Goal: Task Accomplishment & Management: Manage account settings

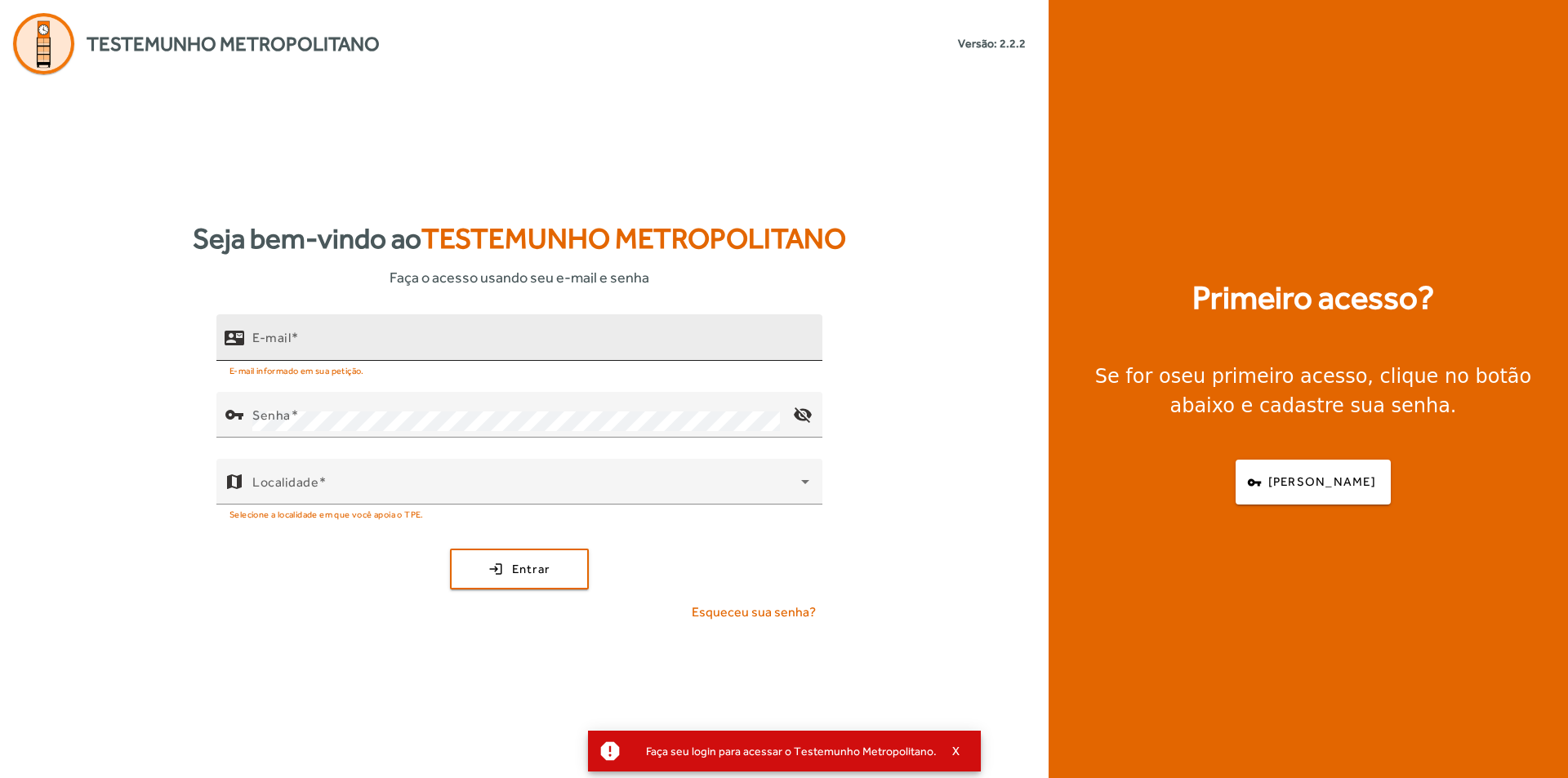
click at [273, 330] on mat-label "E-mail" at bounding box center [271, 337] width 39 height 16
click at [273, 335] on input "E-mail" at bounding box center [530, 345] width 557 height 19
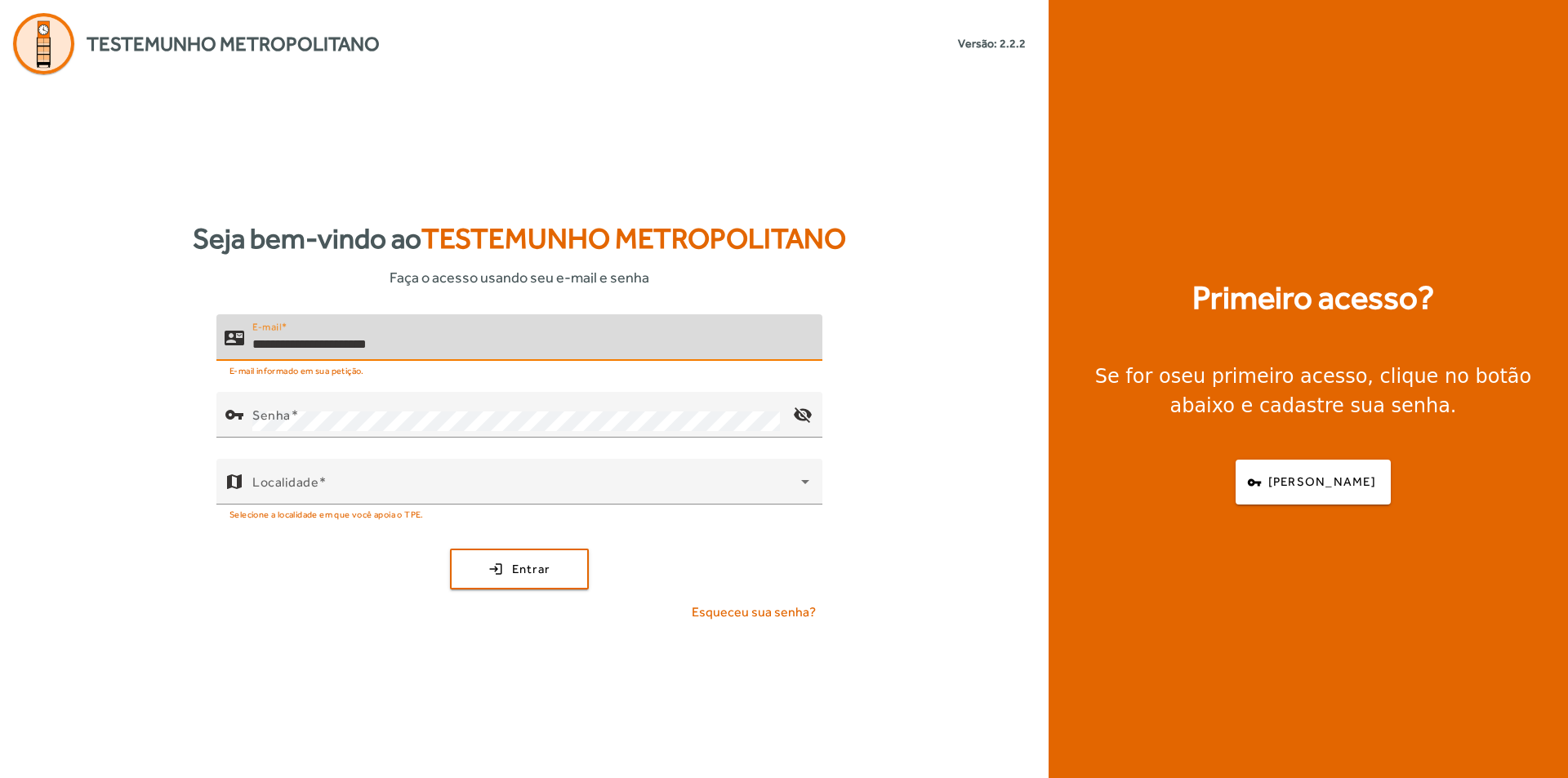
type input "**********"
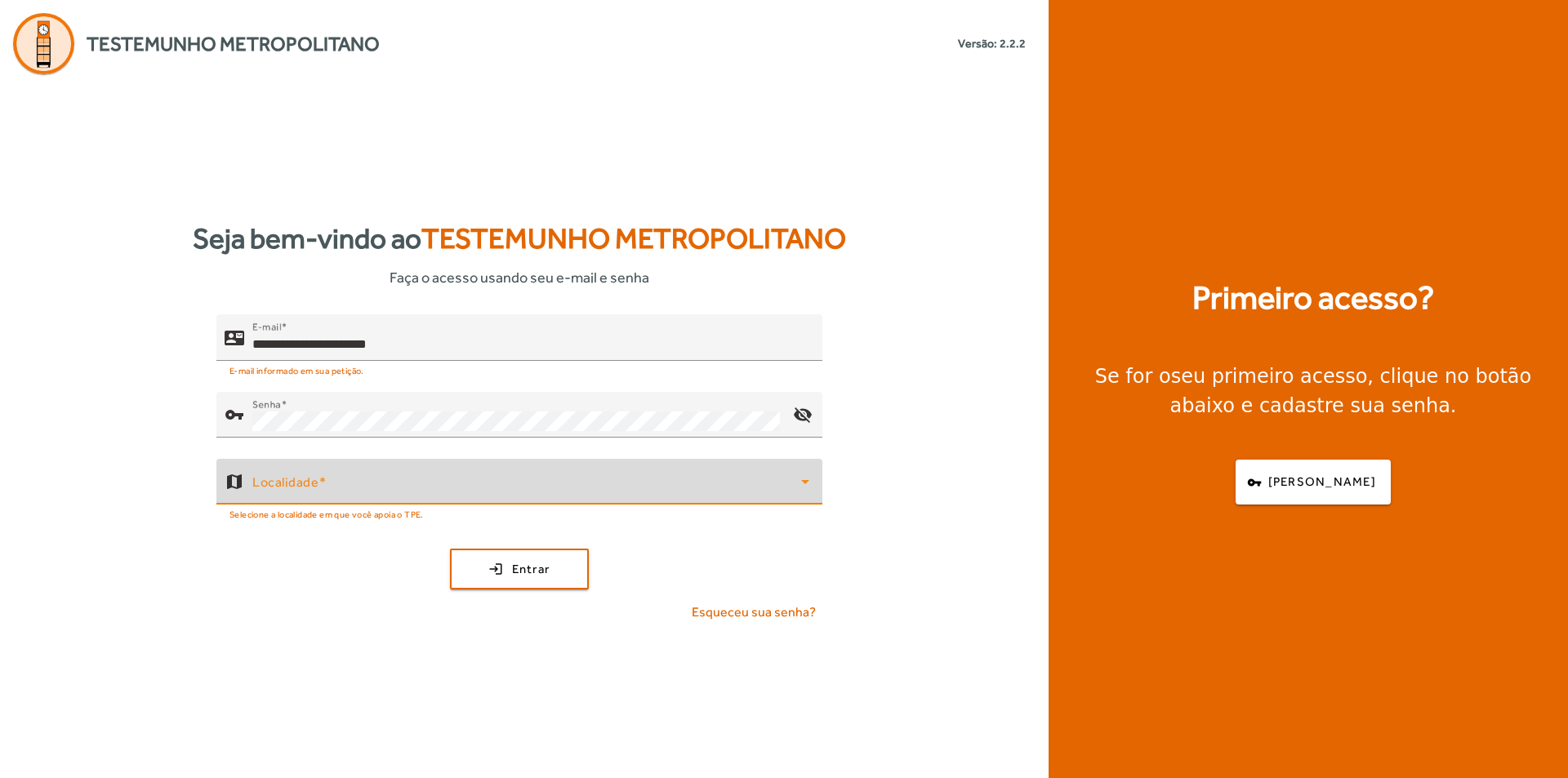
click at [315, 492] on span at bounding box center [526, 488] width 549 height 19
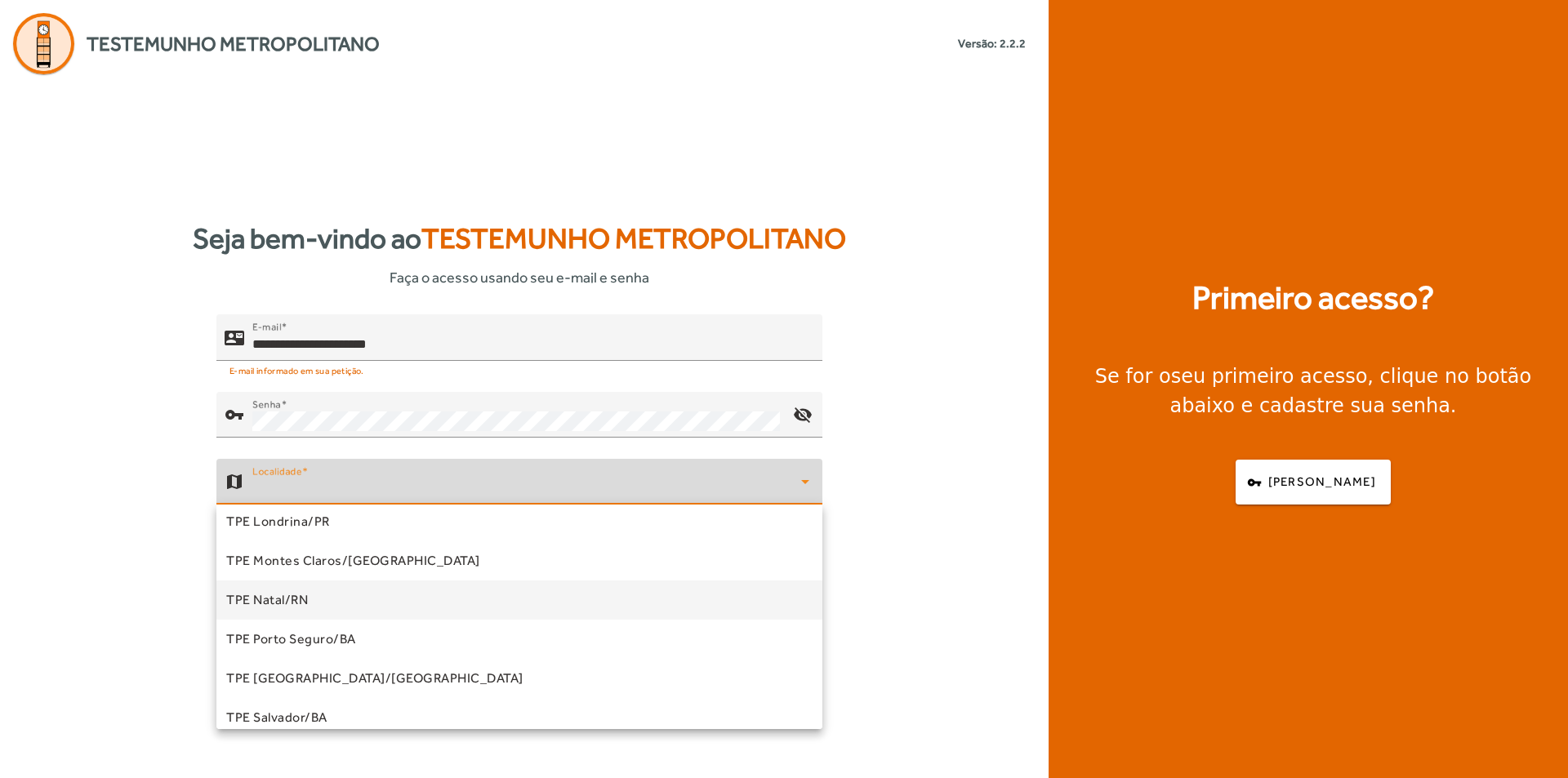
scroll to position [245, 0]
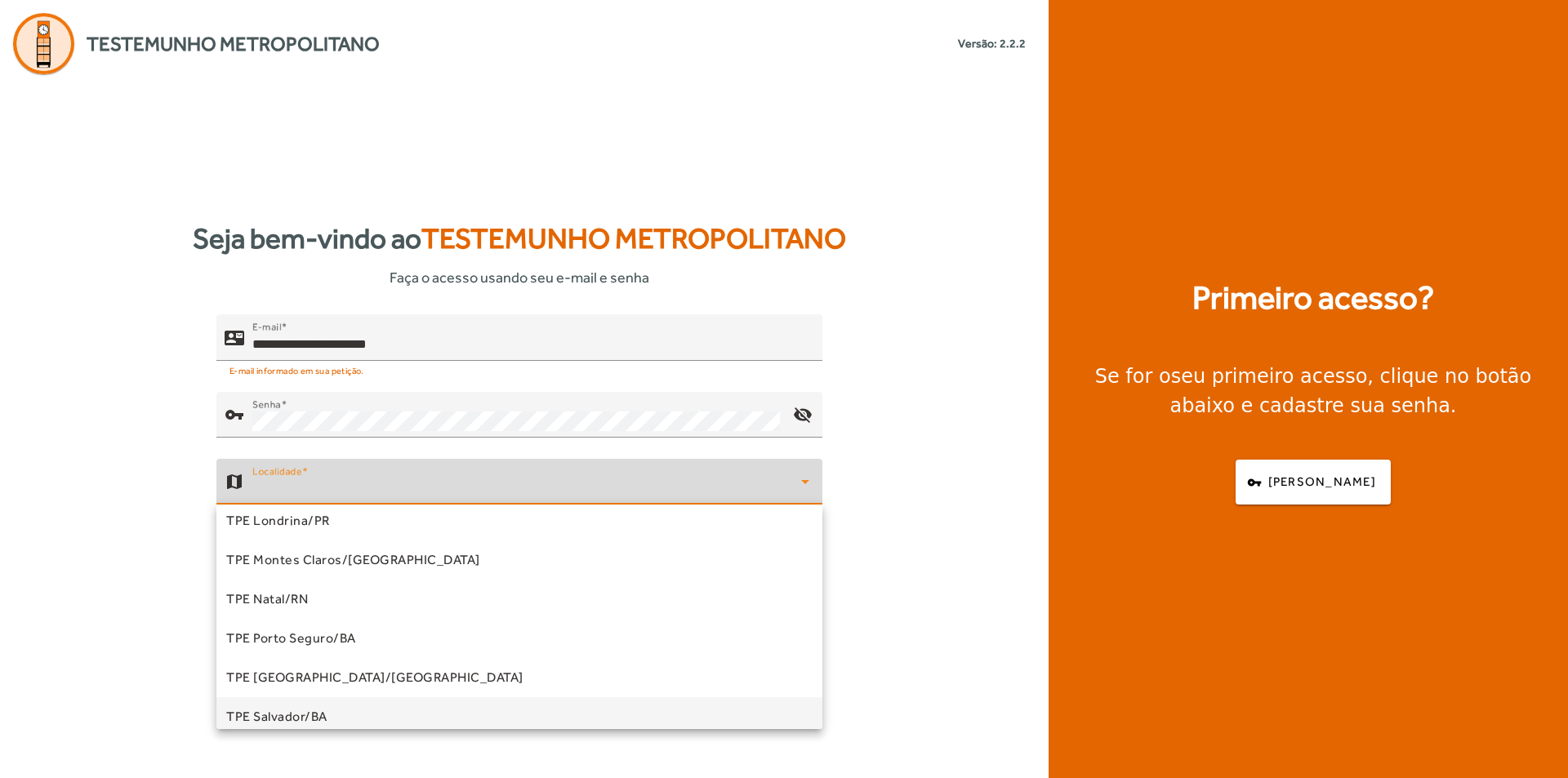
click at [325, 712] on span "TPE Salvador/BA" at bounding box center [276, 717] width 102 height 19
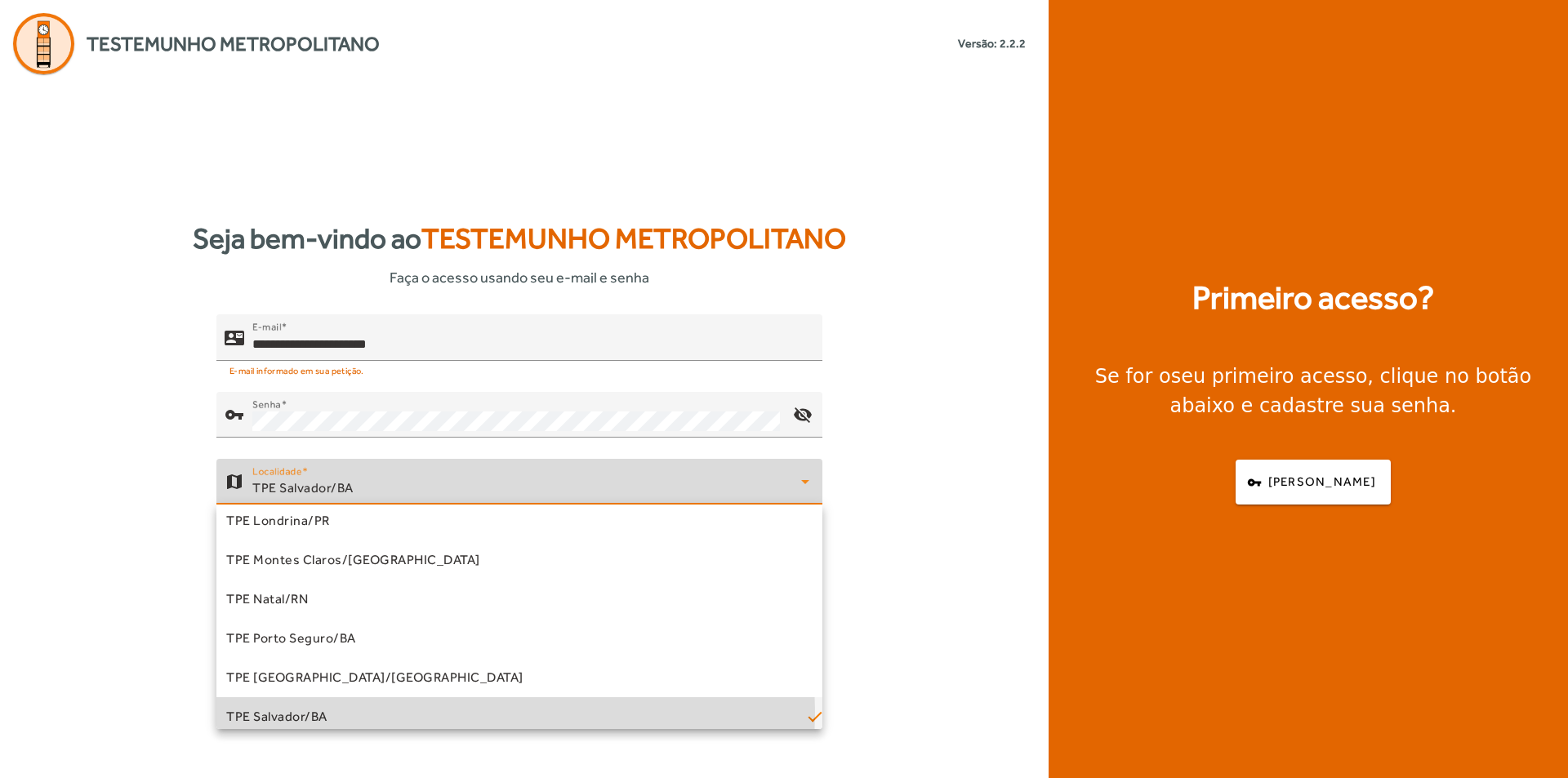
scroll to position [0, 0]
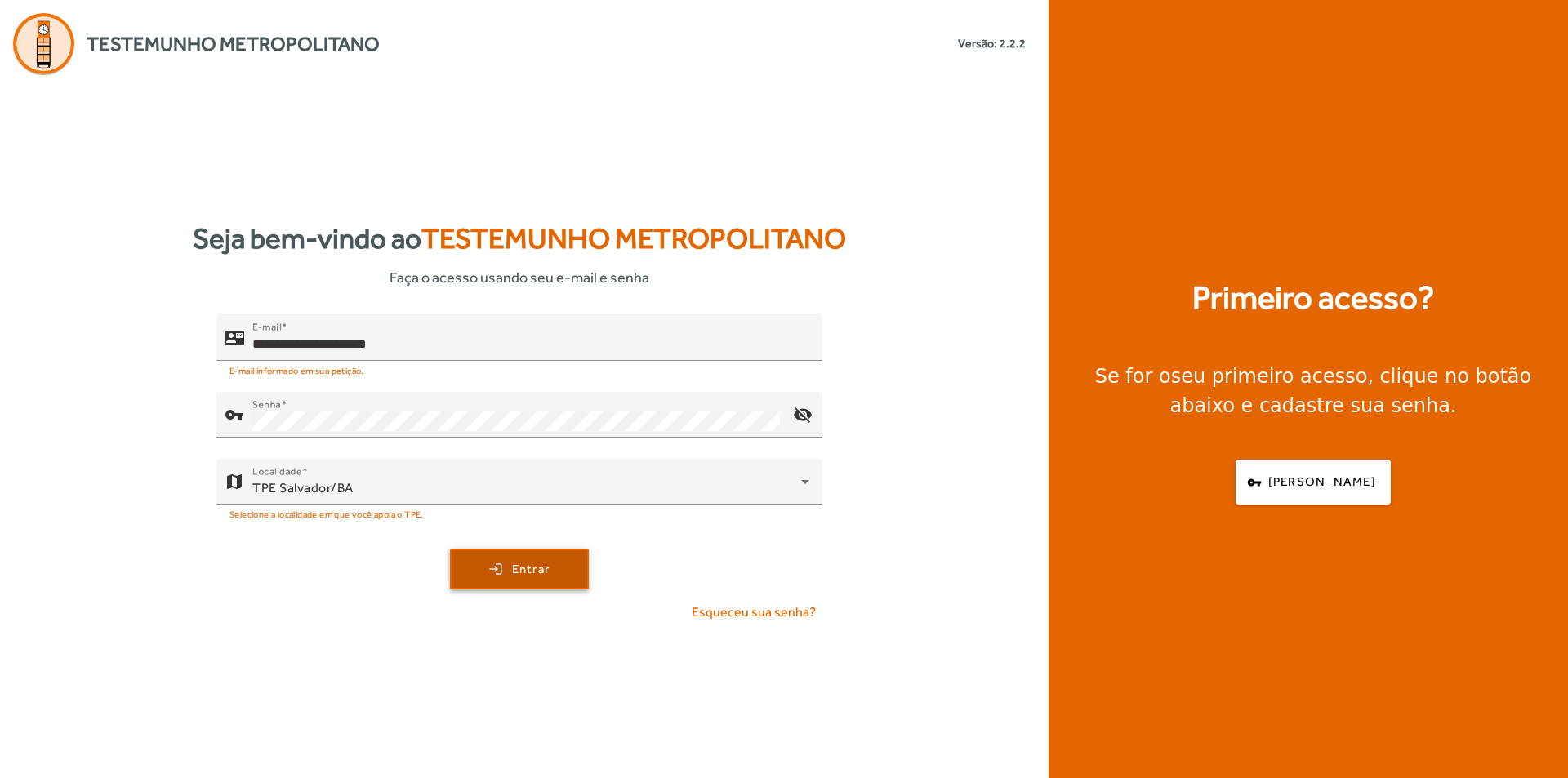
click at [530, 562] on span "Entrar" at bounding box center [531, 569] width 39 height 18
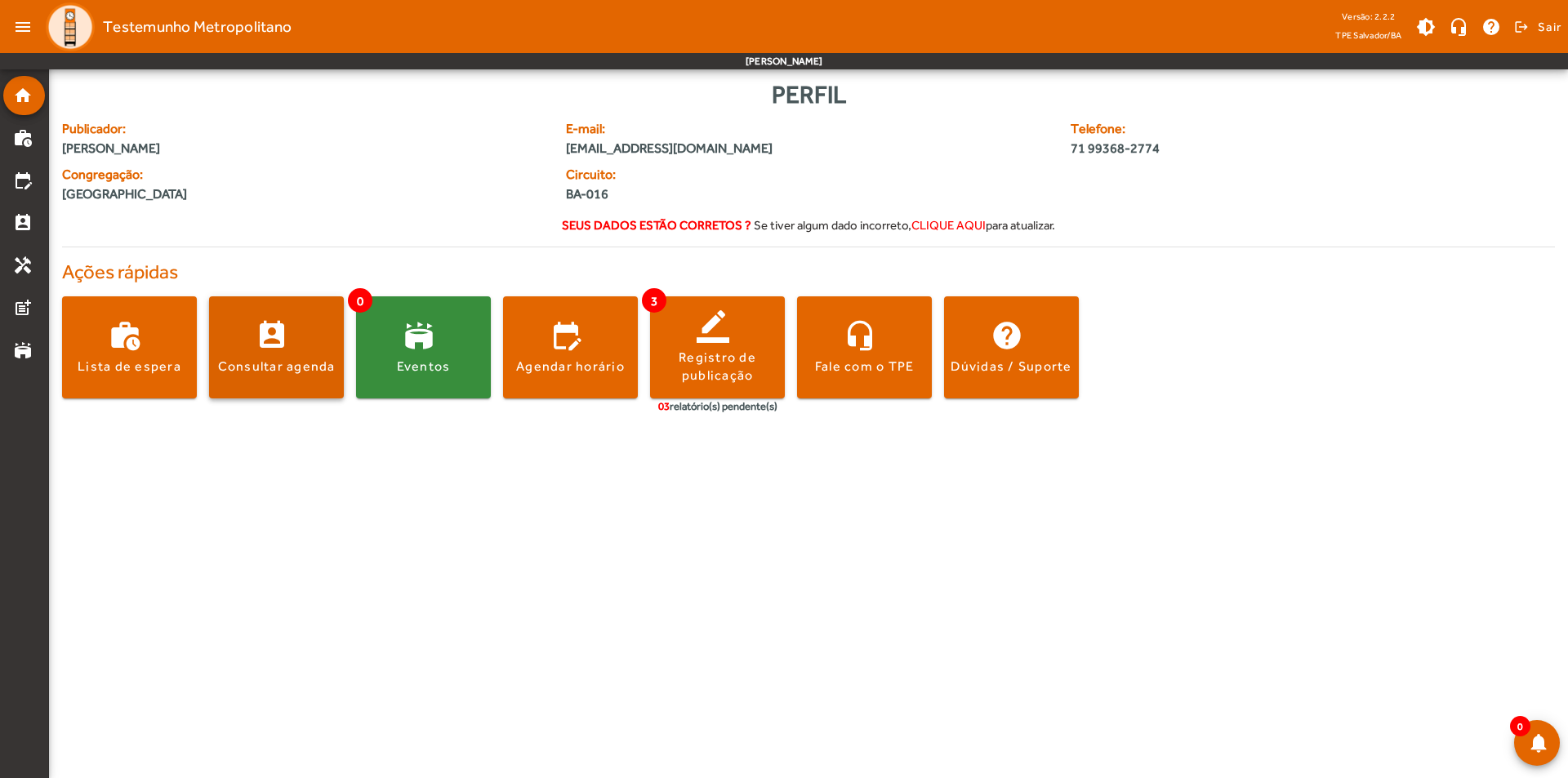
click at [308, 370] on div "Consultar agenda" at bounding box center [276, 366] width 117 height 18
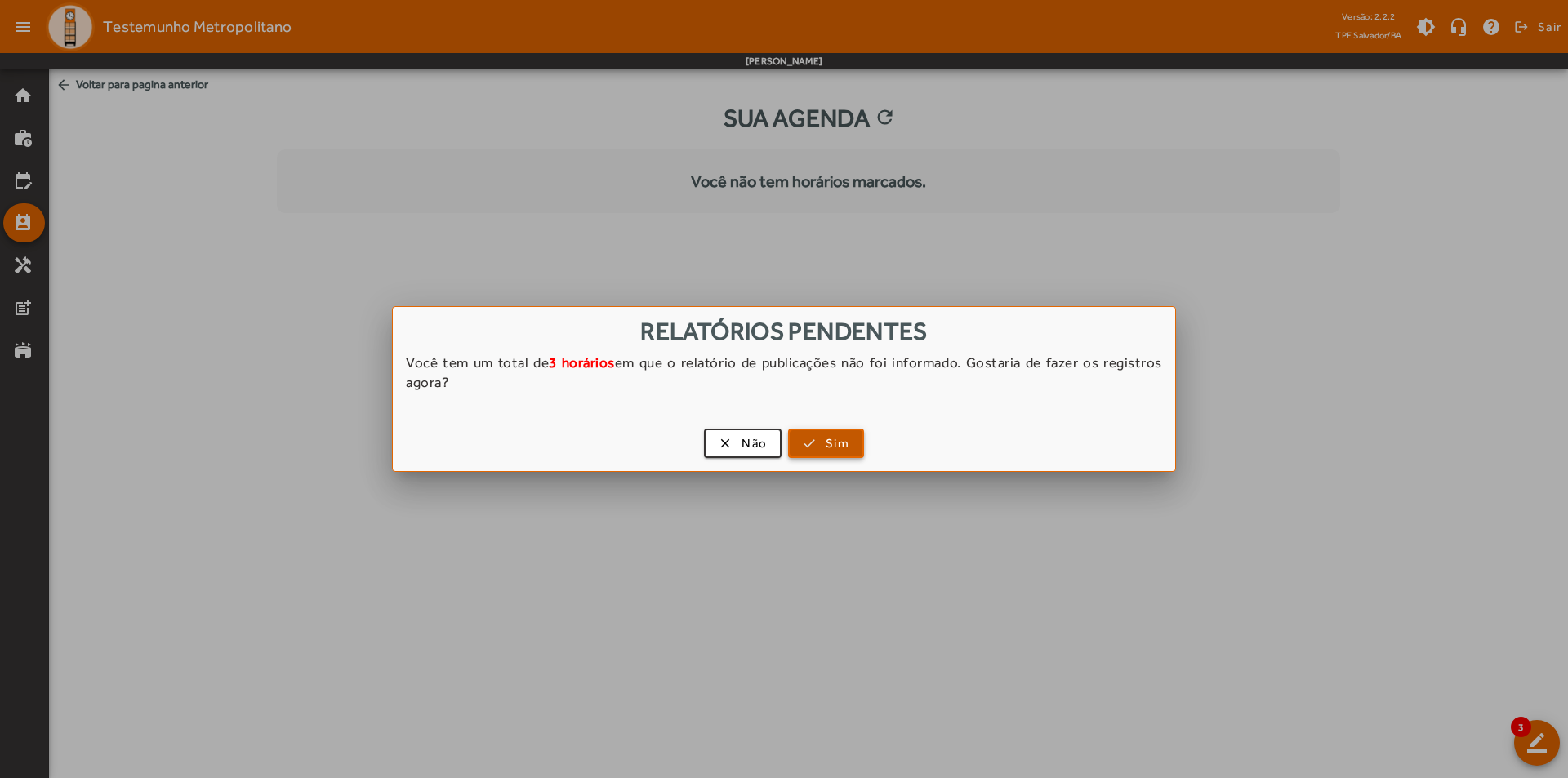
click at [836, 447] on span "Sim" at bounding box center [837, 443] width 23 height 18
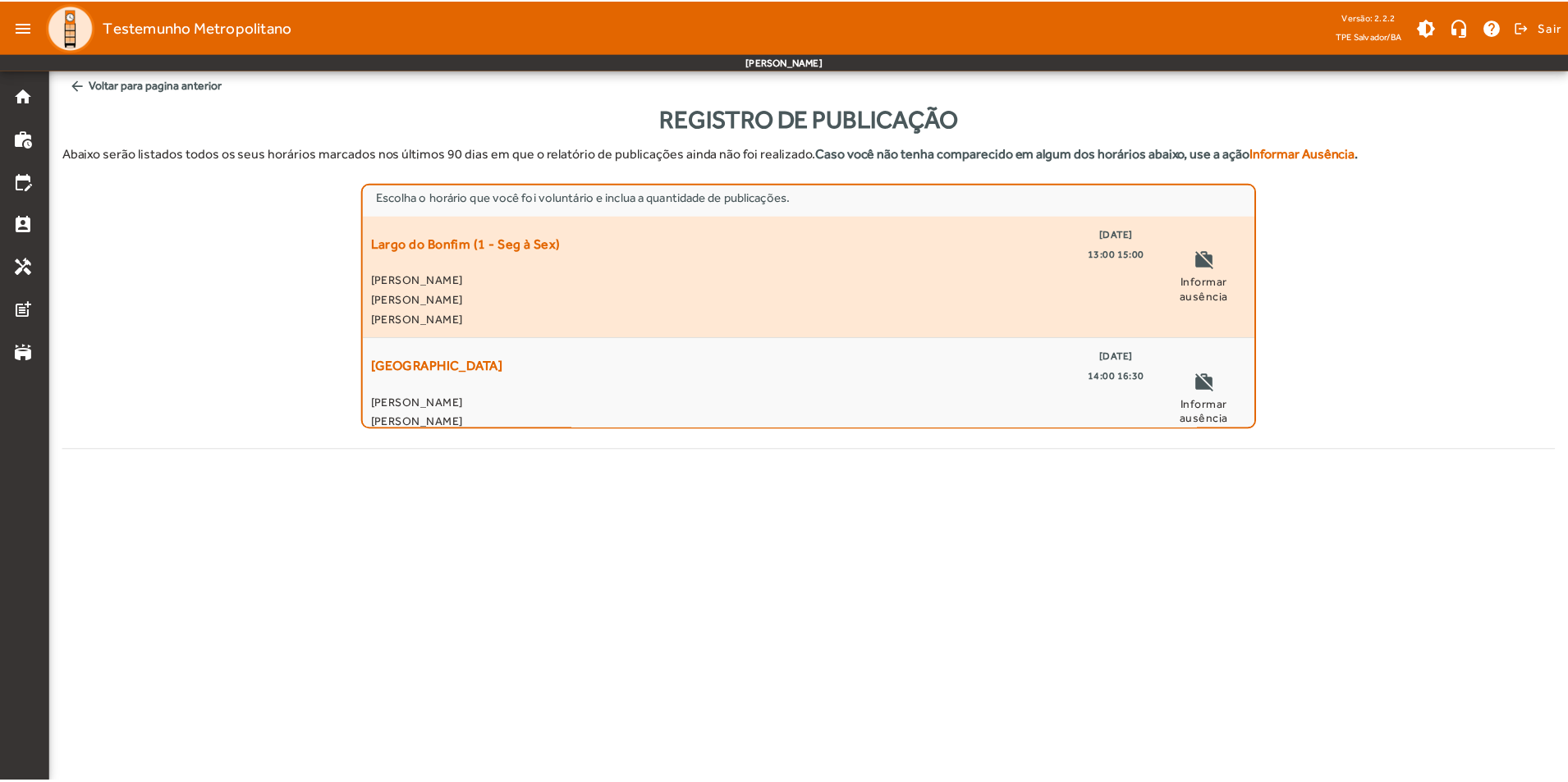
scroll to position [155, 0]
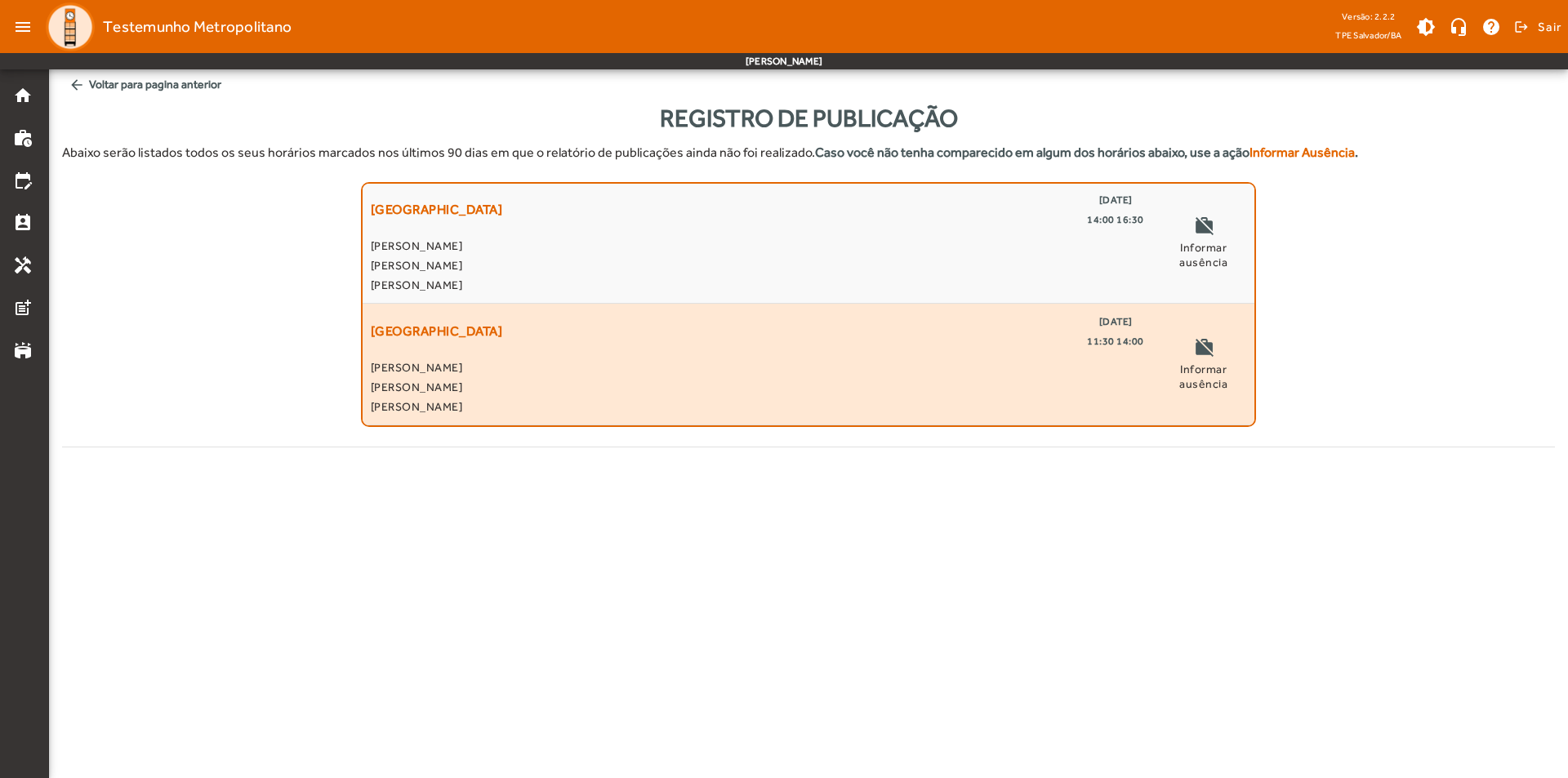
click at [821, 348] on div "[GEOGRAPHIC_DATA] [DATE] 11:30 14:00" at bounding box center [758, 331] width 773 height 39
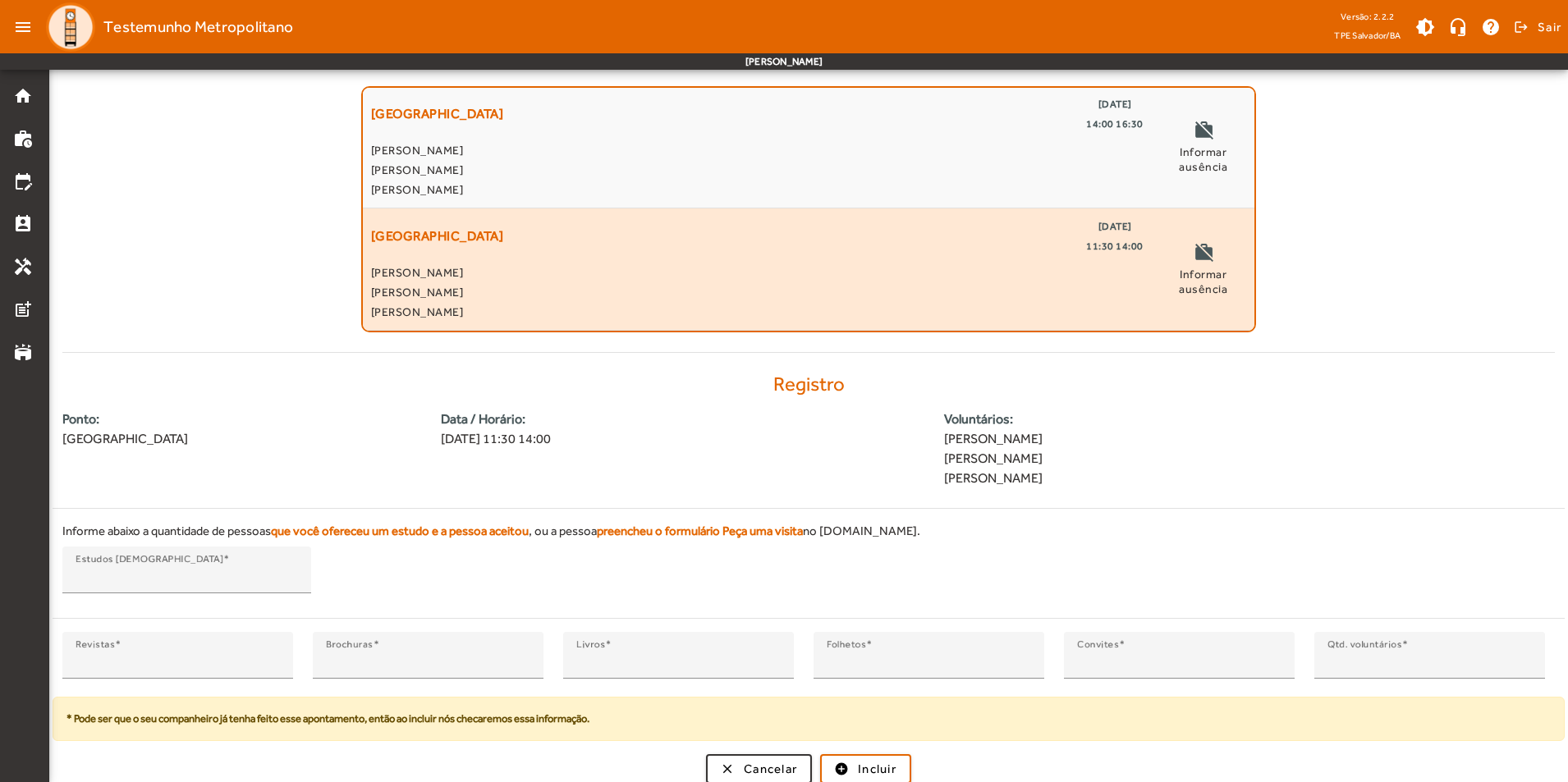
scroll to position [103, 0]
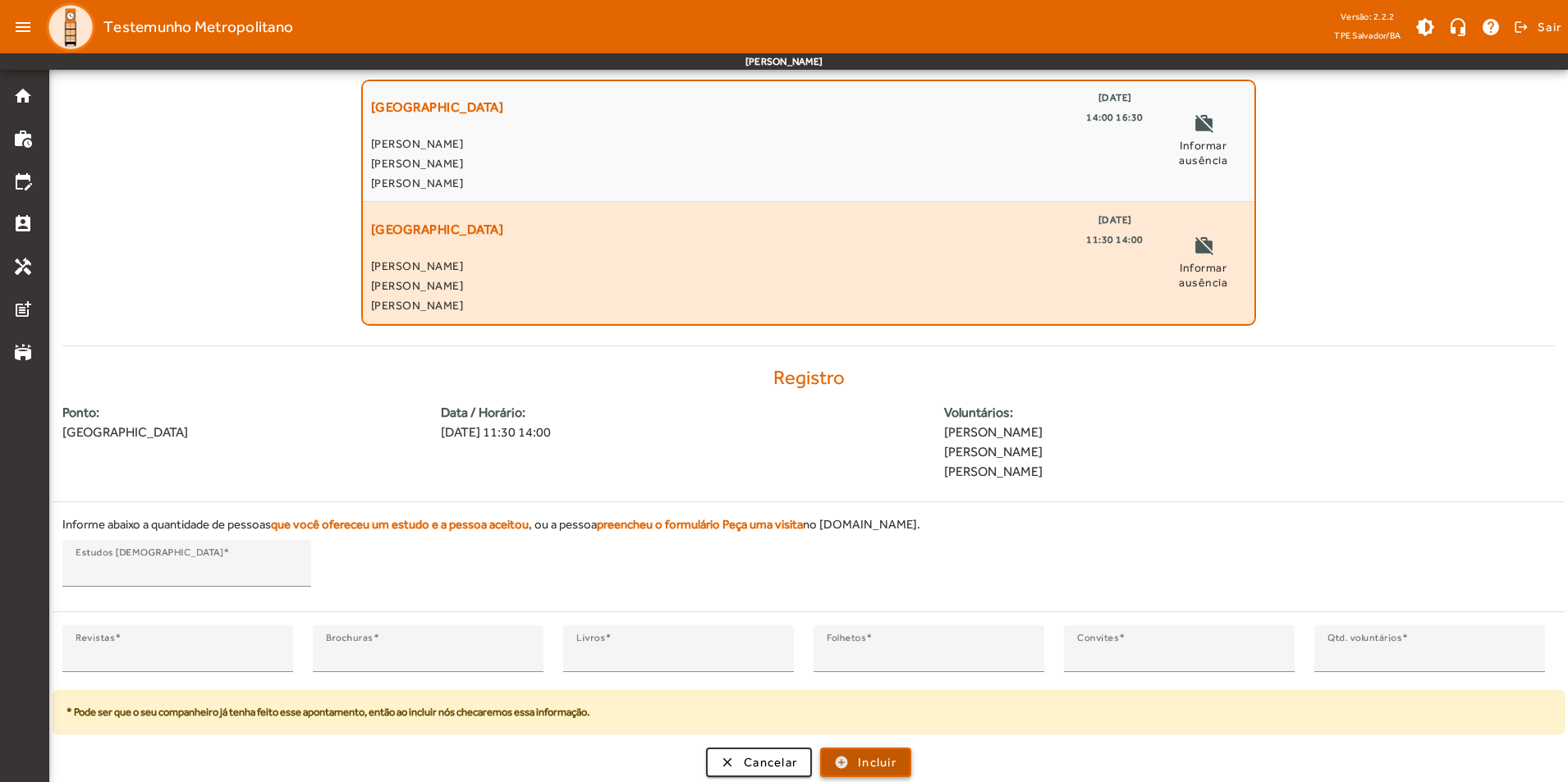
click at [864, 756] on span "Incluir" at bounding box center [877, 763] width 39 height 19
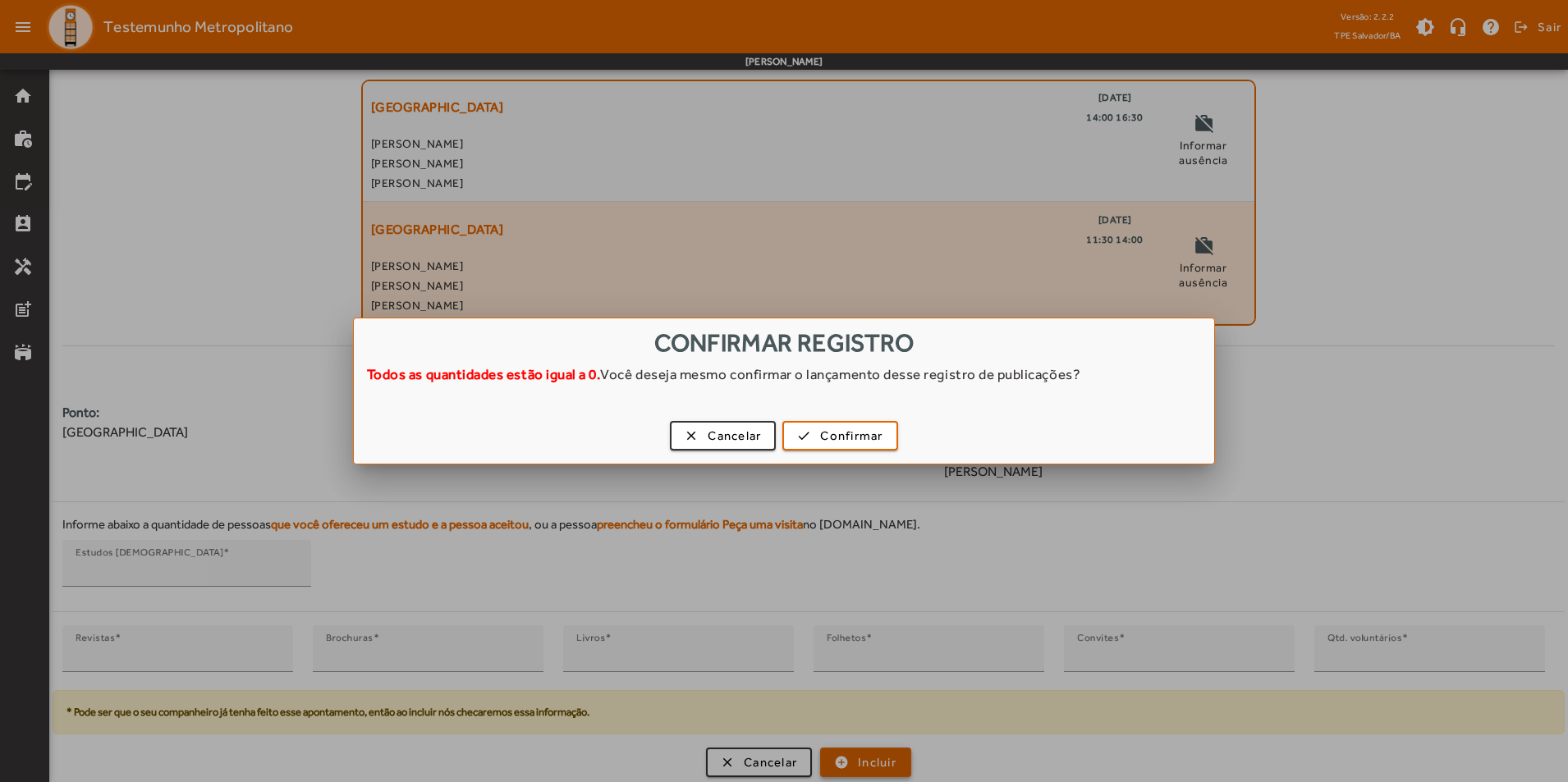
scroll to position [0, 0]
click at [827, 439] on span "Confirmar" at bounding box center [851, 435] width 62 height 19
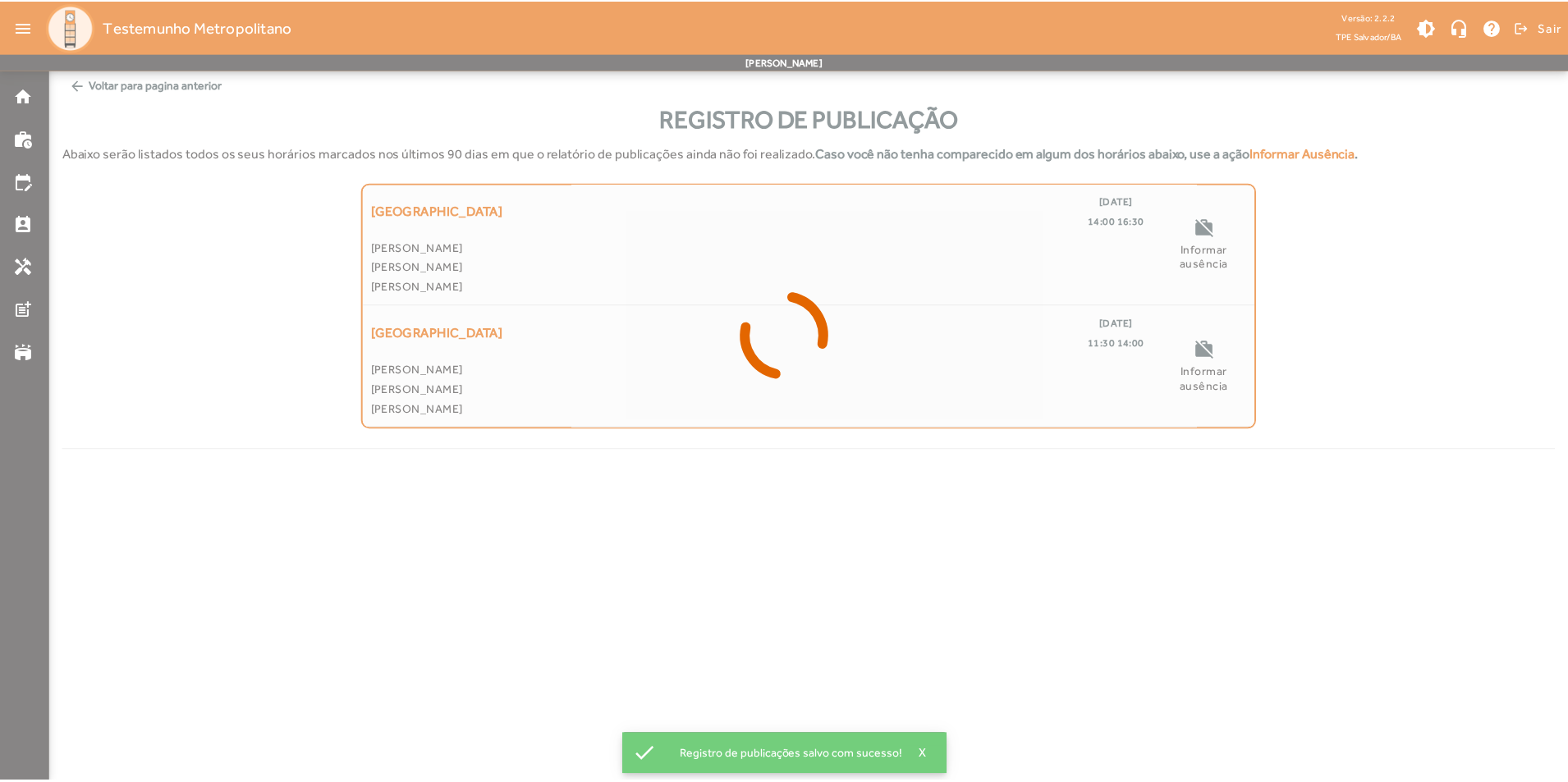
scroll to position [33, 0]
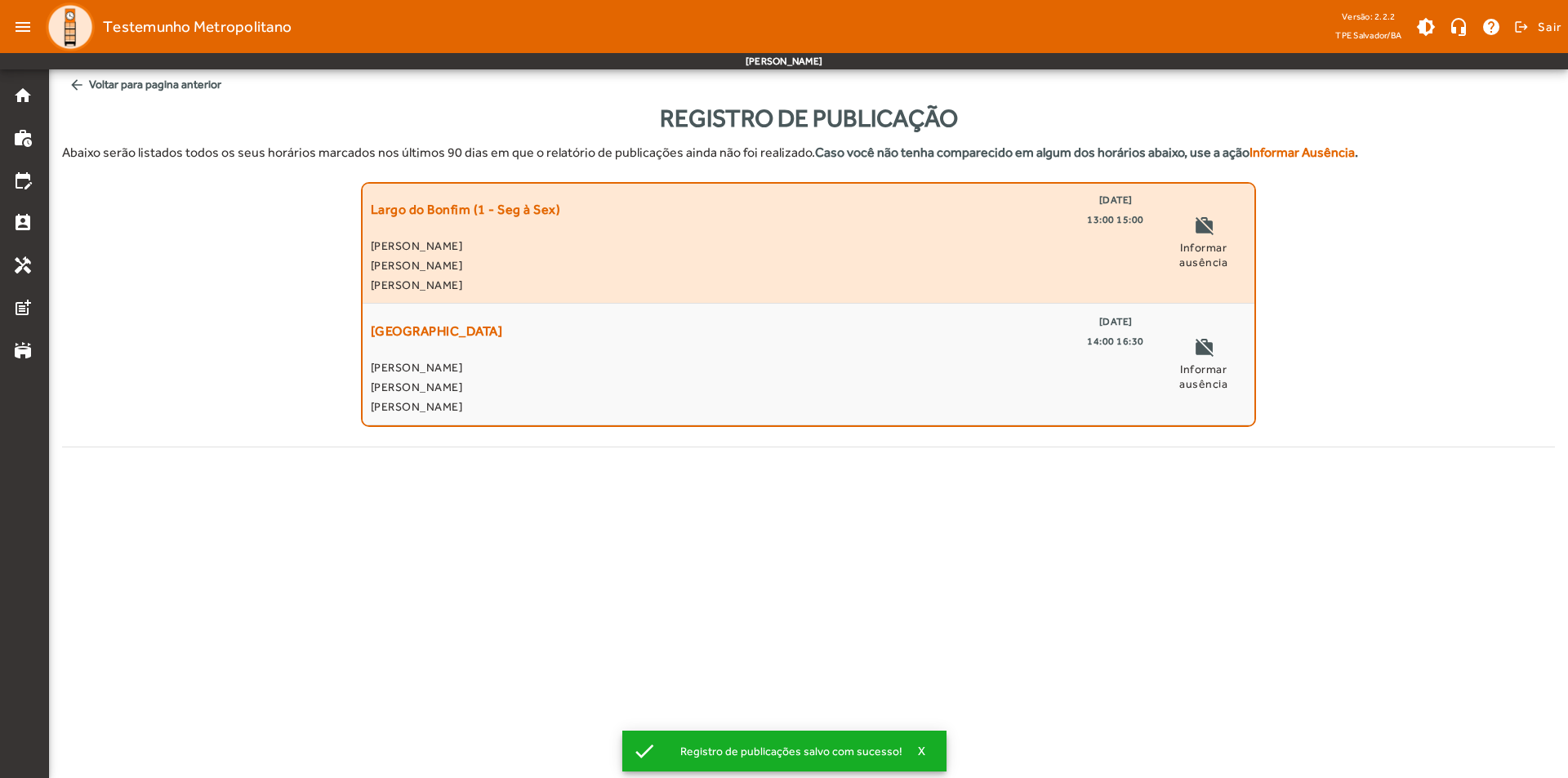
click at [622, 276] on span "[PERSON_NAME]" at bounding box center [758, 285] width 773 height 19
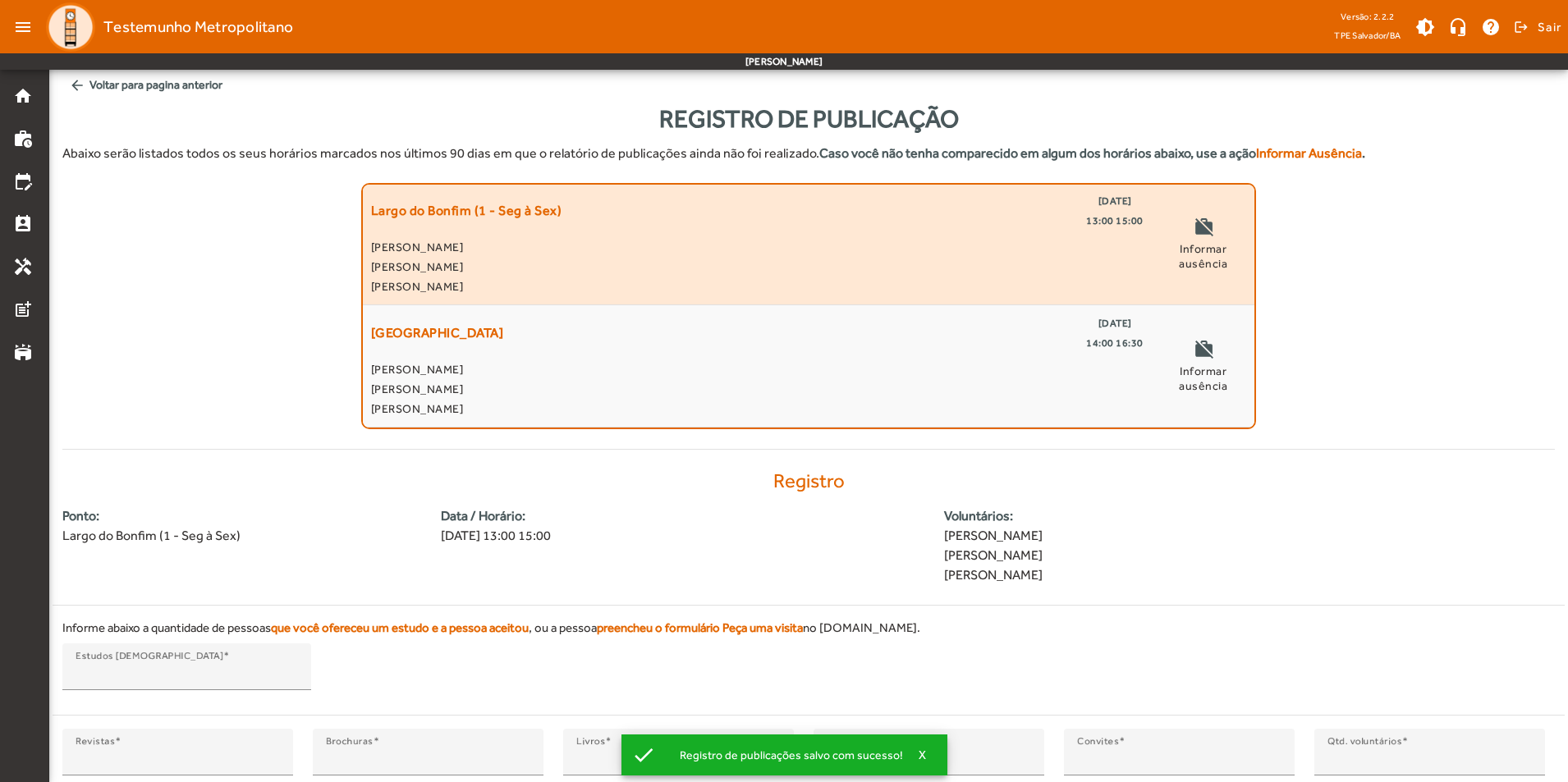
scroll to position [103, 0]
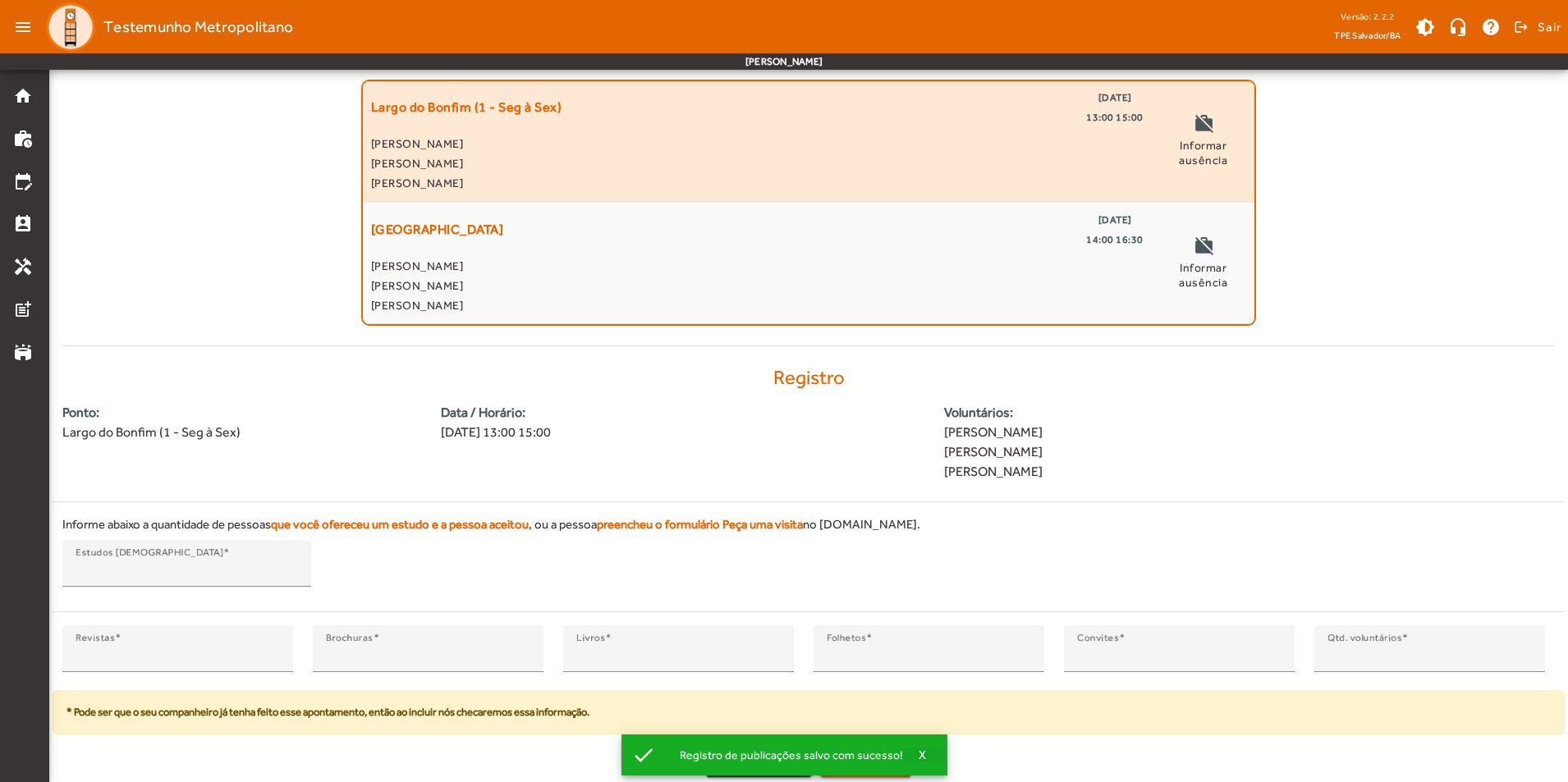
click at [918, 756] on span "X" at bounding box center [922, 755] width 8 height 15
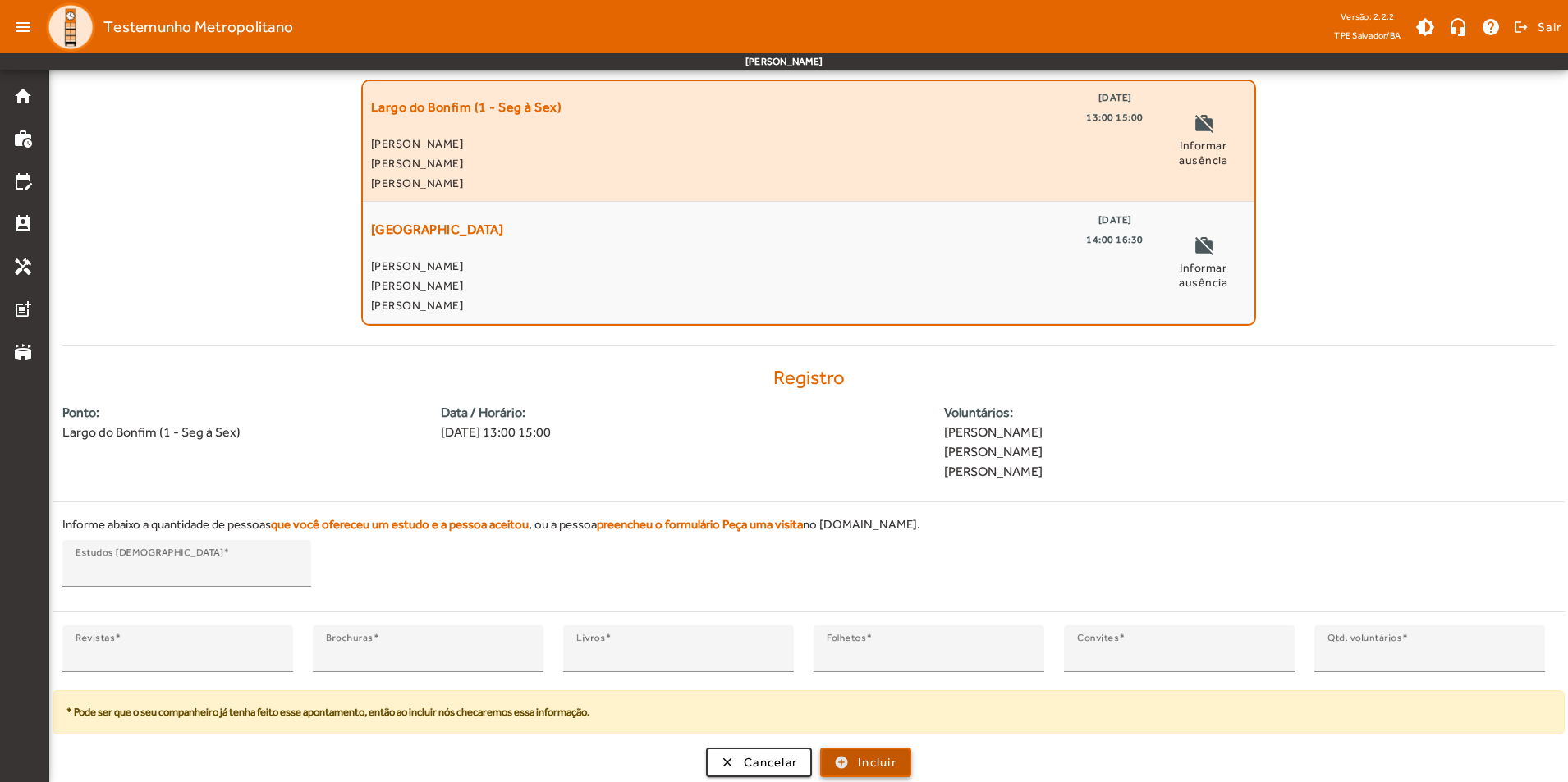
click at [867, 756] on span "Incluir" at bounding box center [877, 763] width 39 height 19
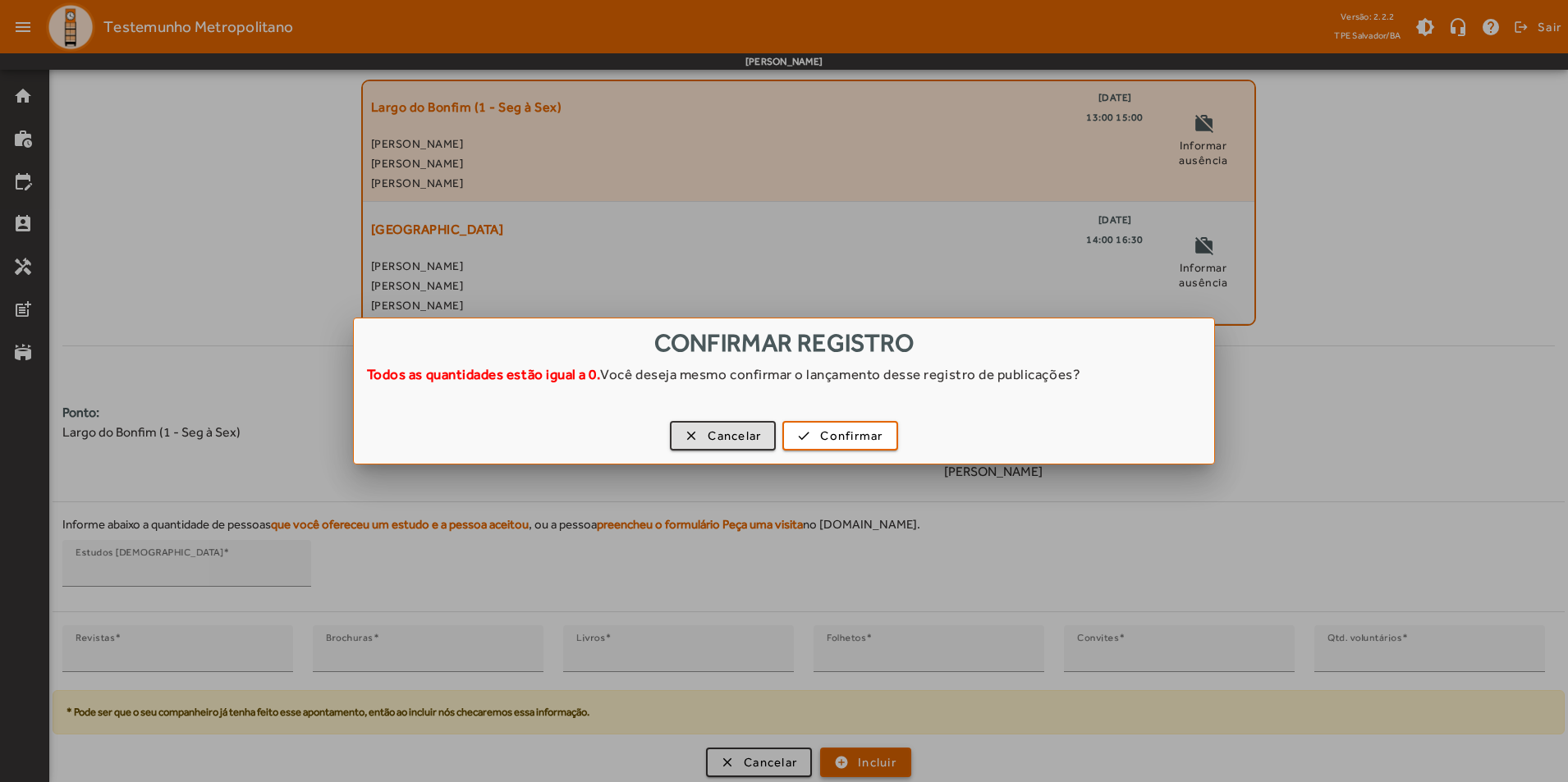
scroll to position [0, 0]
click at [812, 436] on span "button" at bounding box center [840, 435] width 112 height 39
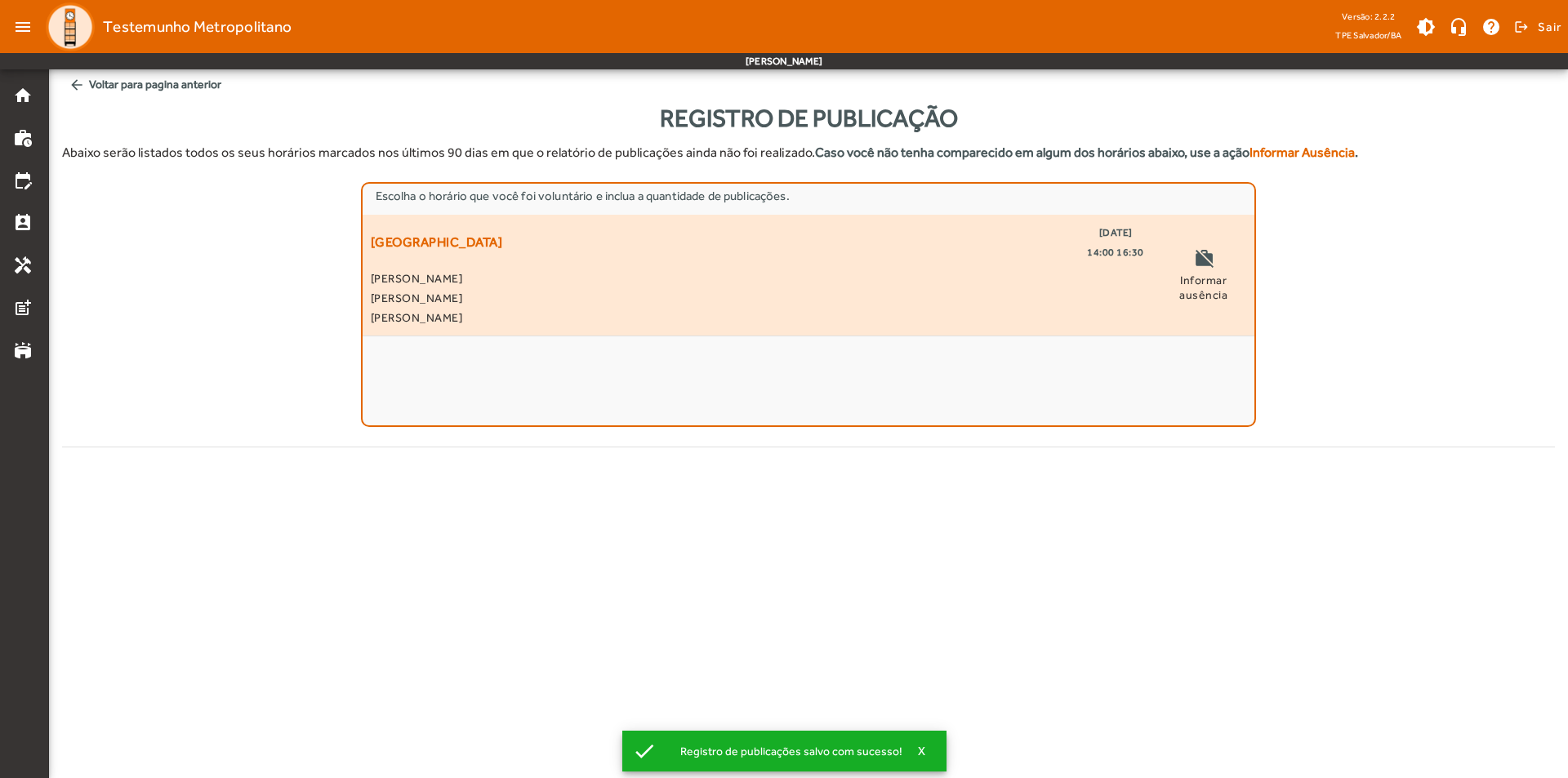
click at [576, 279] on span "[PERSON_NAME]" at bounding box center [758, 278] width 773 height 19
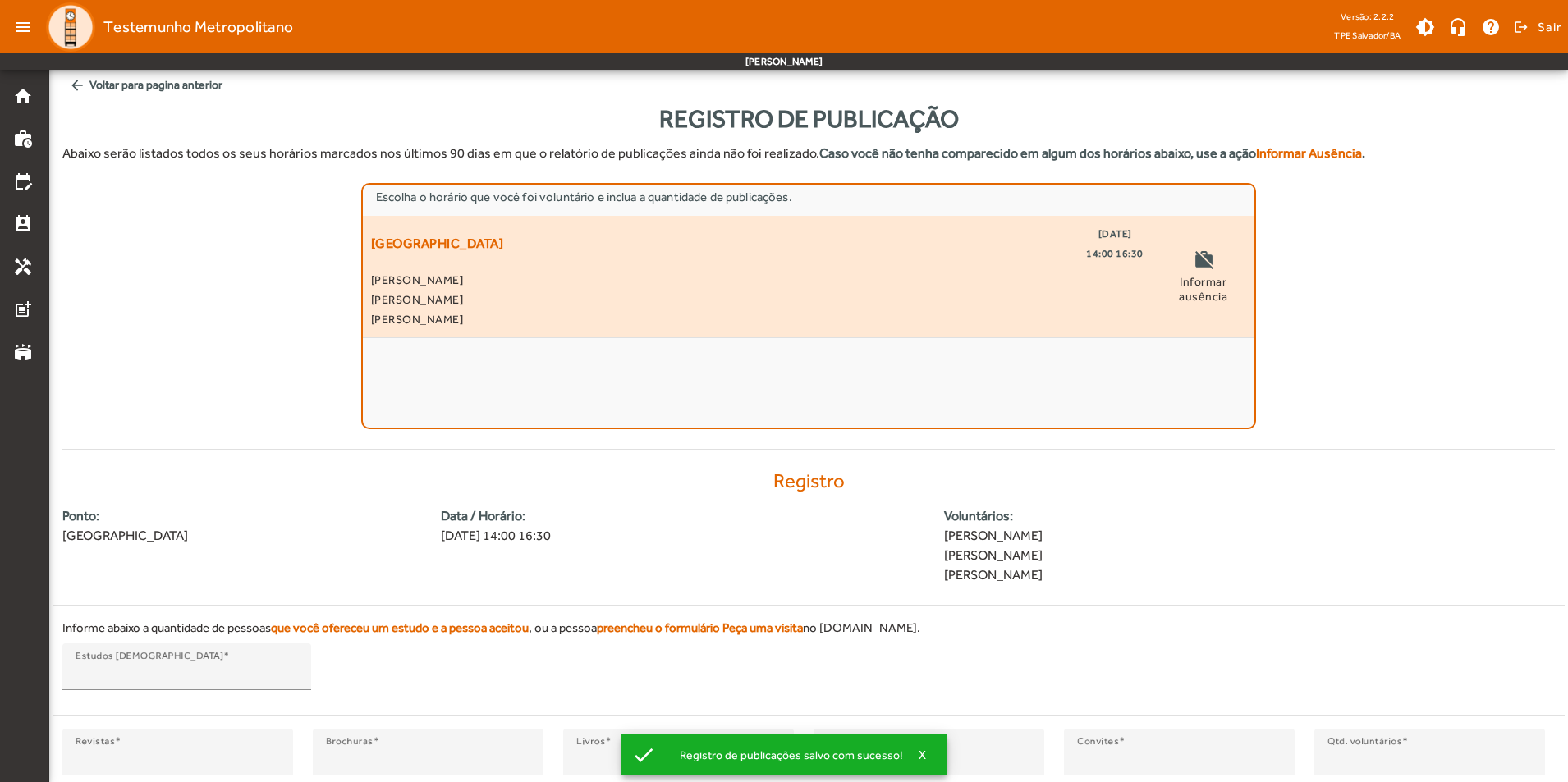
scroll to position [103, 0]
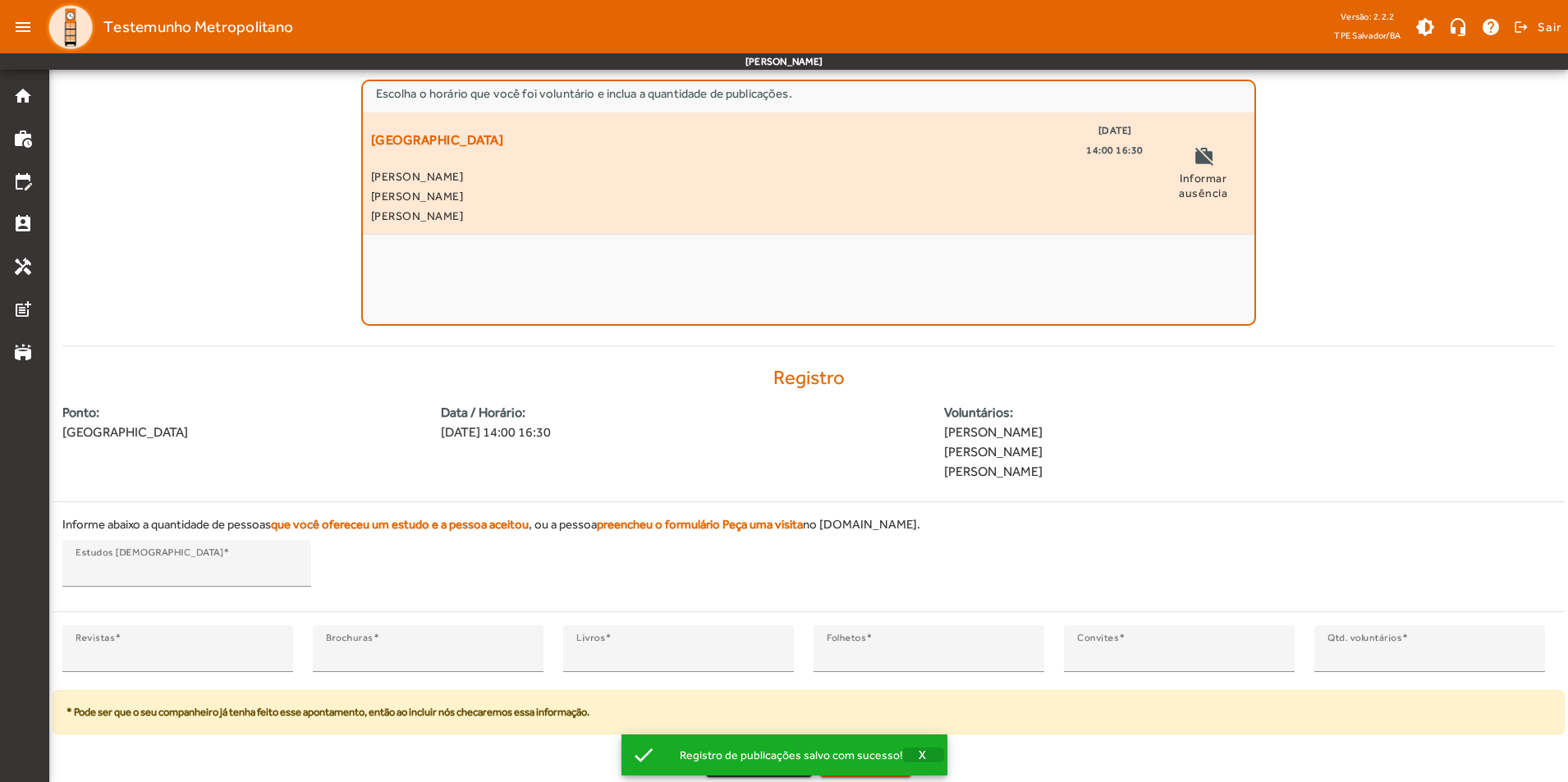
click at [920, 754] on span "X" at bounding box center [922, 755] width 8 height 15
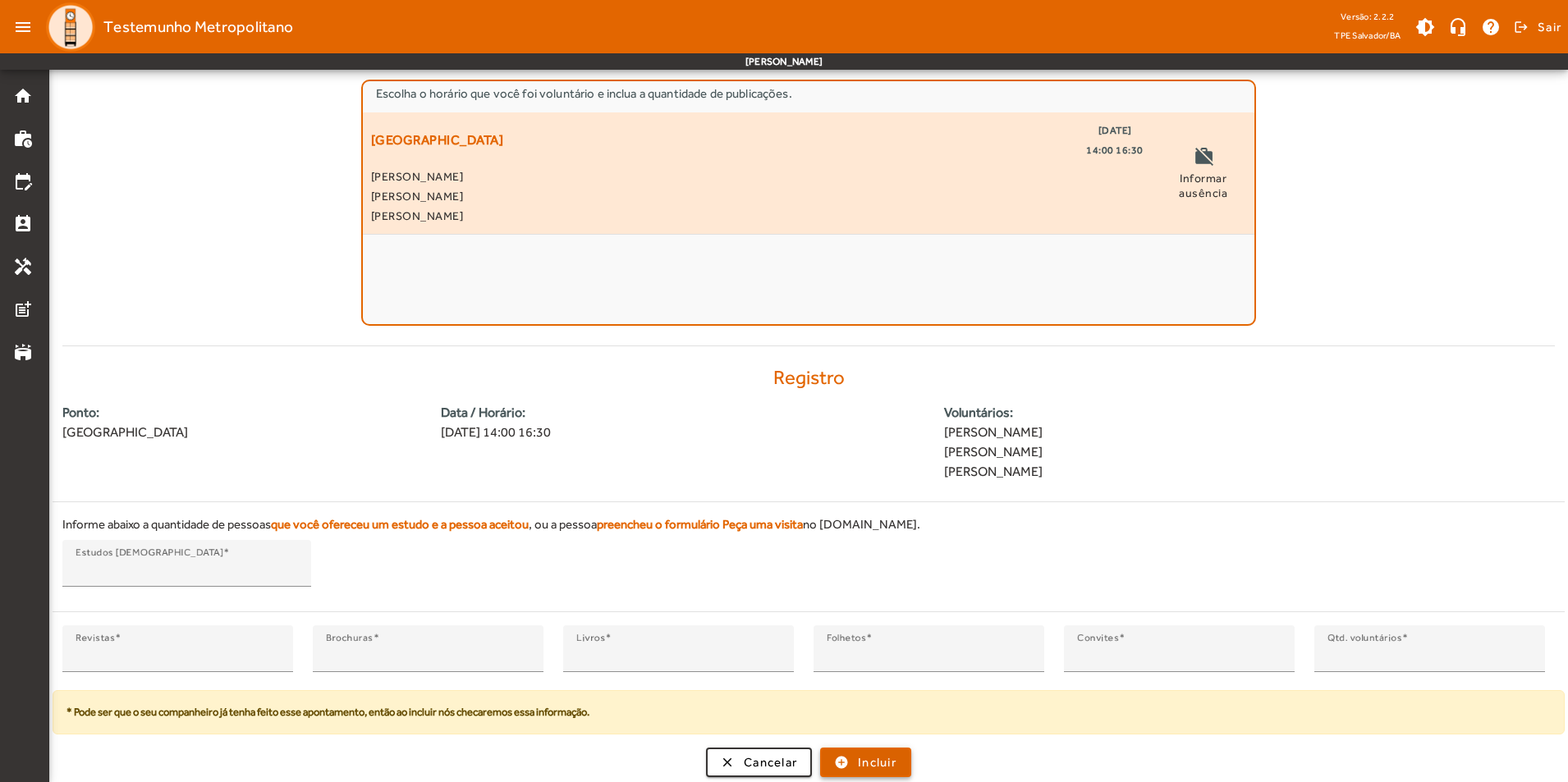
click at [880, 761] on span "Incluir" at bounding box center [877, 763] width 39 height 19
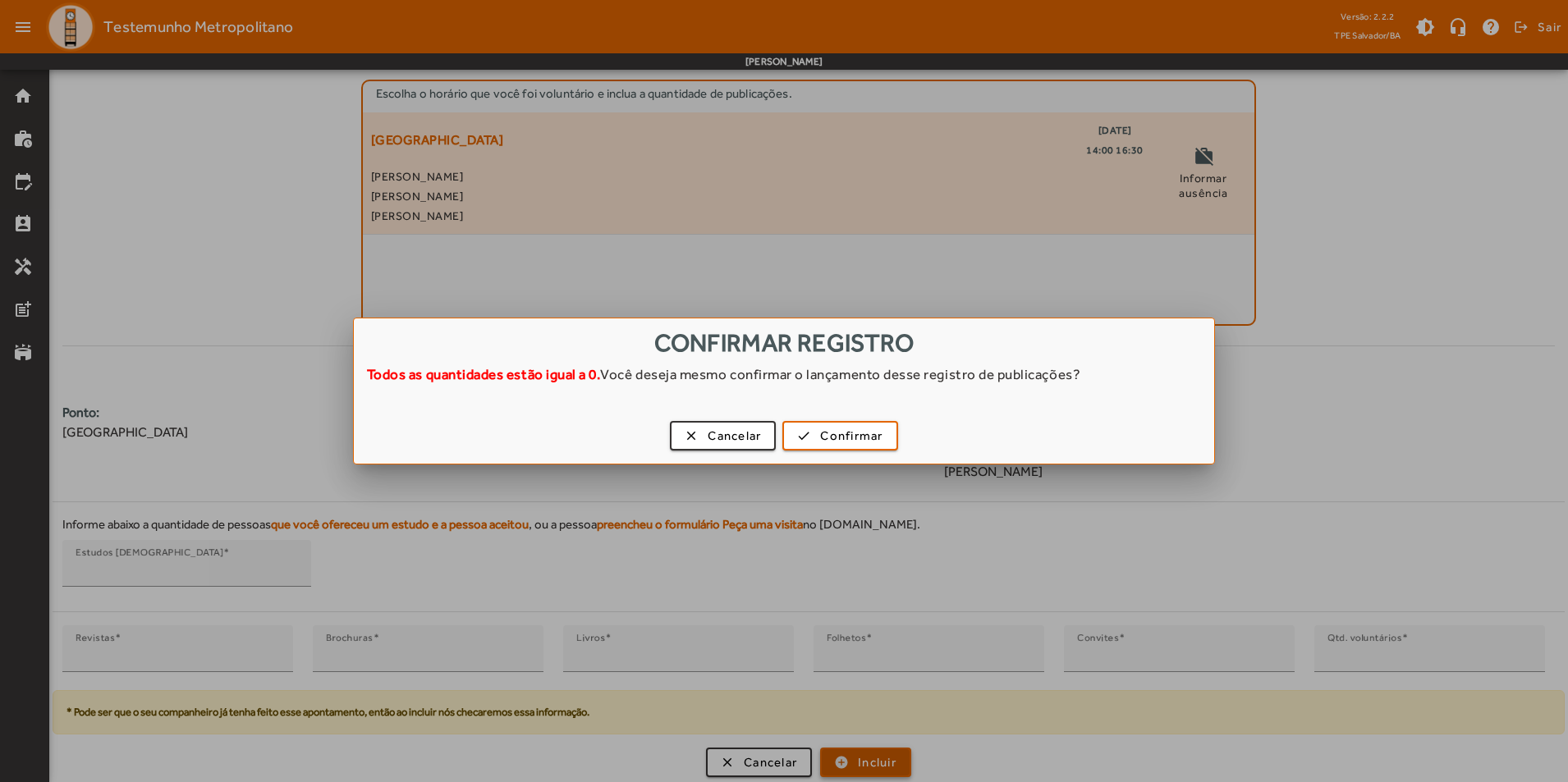
scroll to position [0, 0]
click at [856, 438] on span "Confirmar" at bounding box center [851, 435] width 62 height 19
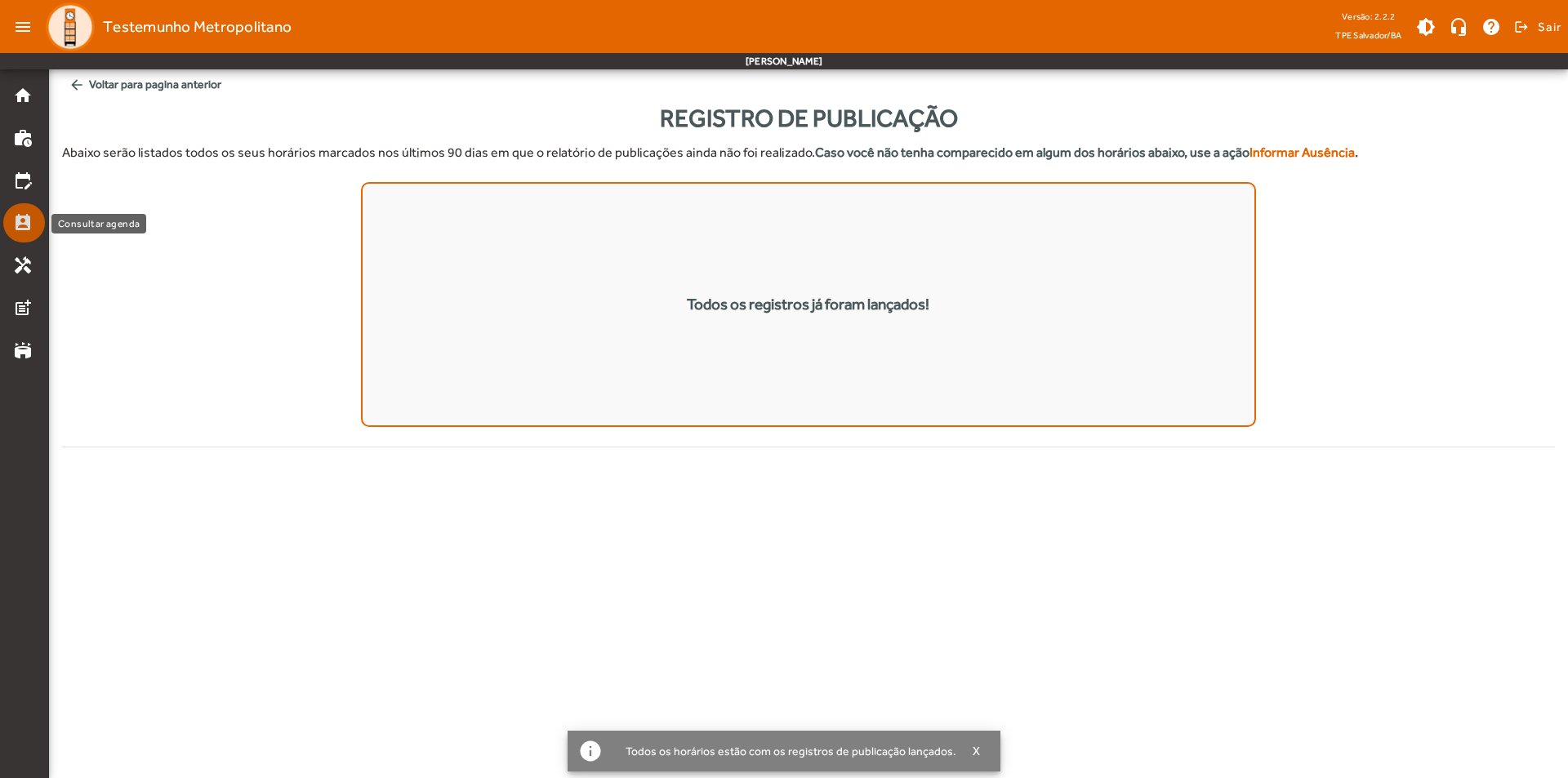
click at [27, 221] on mat-icon "perm_contact_calendar" at bounding box center [22, 223] width 19 height 19
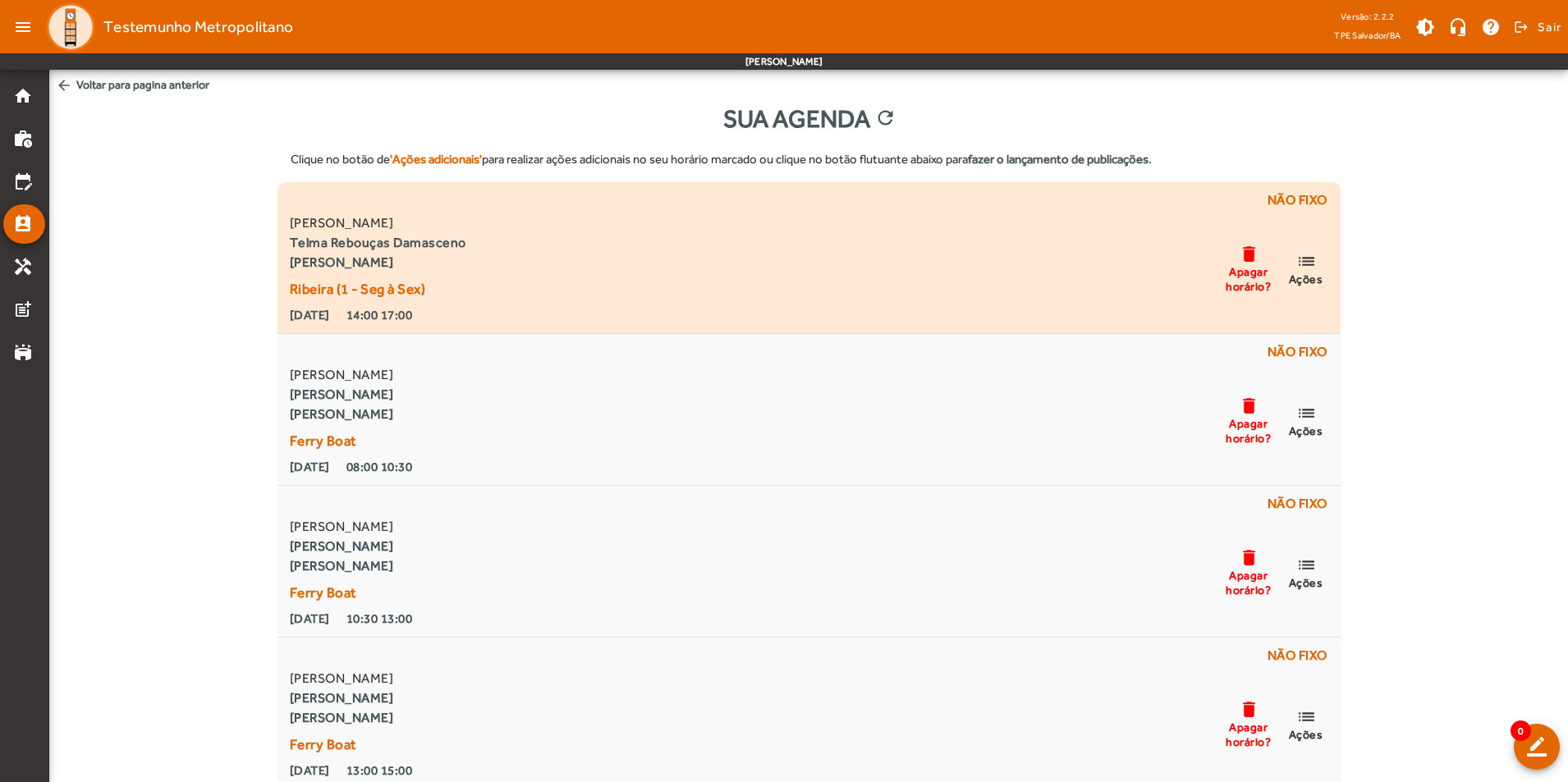
click at [1306, 263] on mat-icon "list" at bounding box center [1306, 261] width 19 height 20
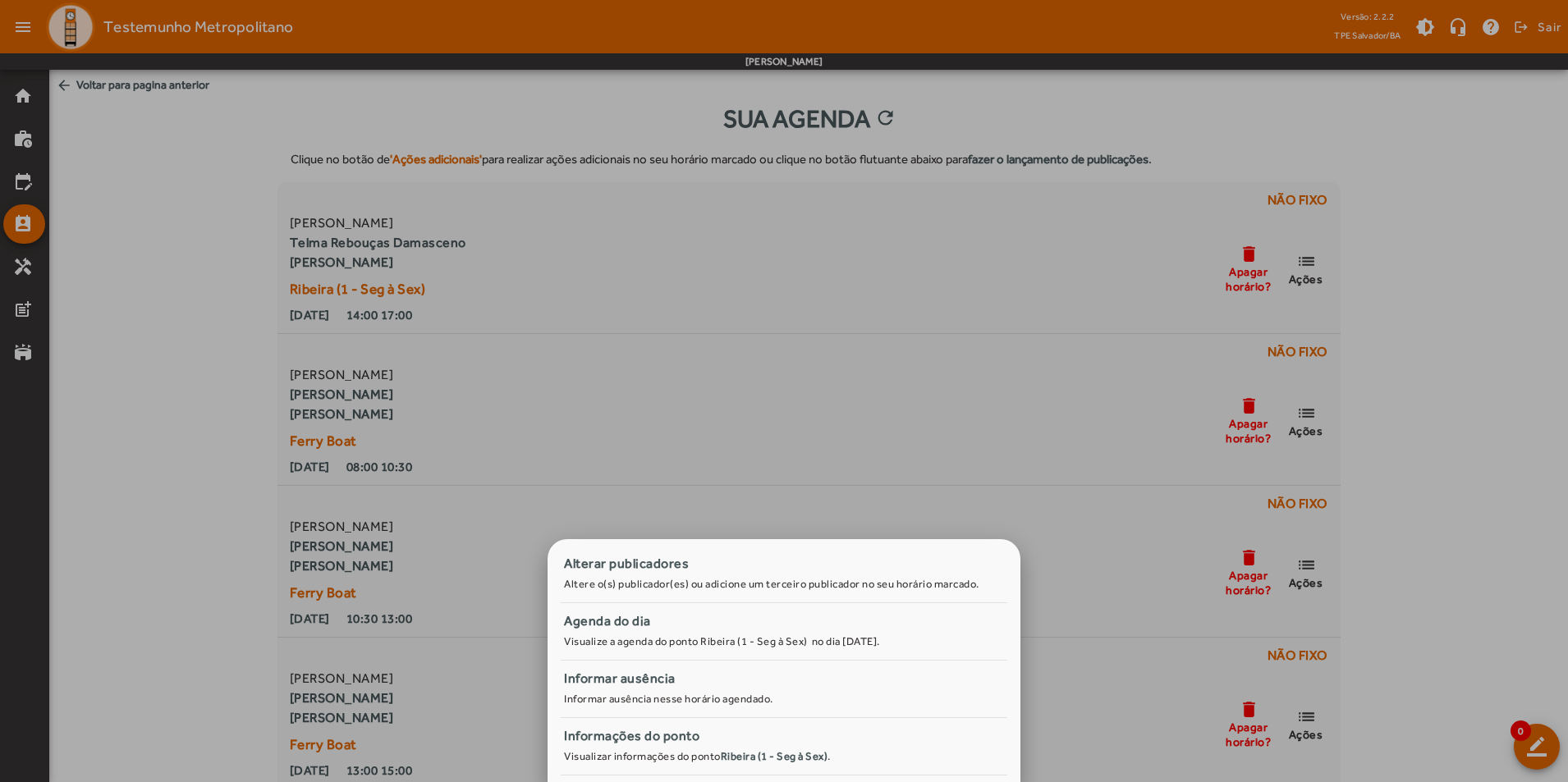
click at [1258, 257] on div at bounding box center [784, 391] width 1568 height 782
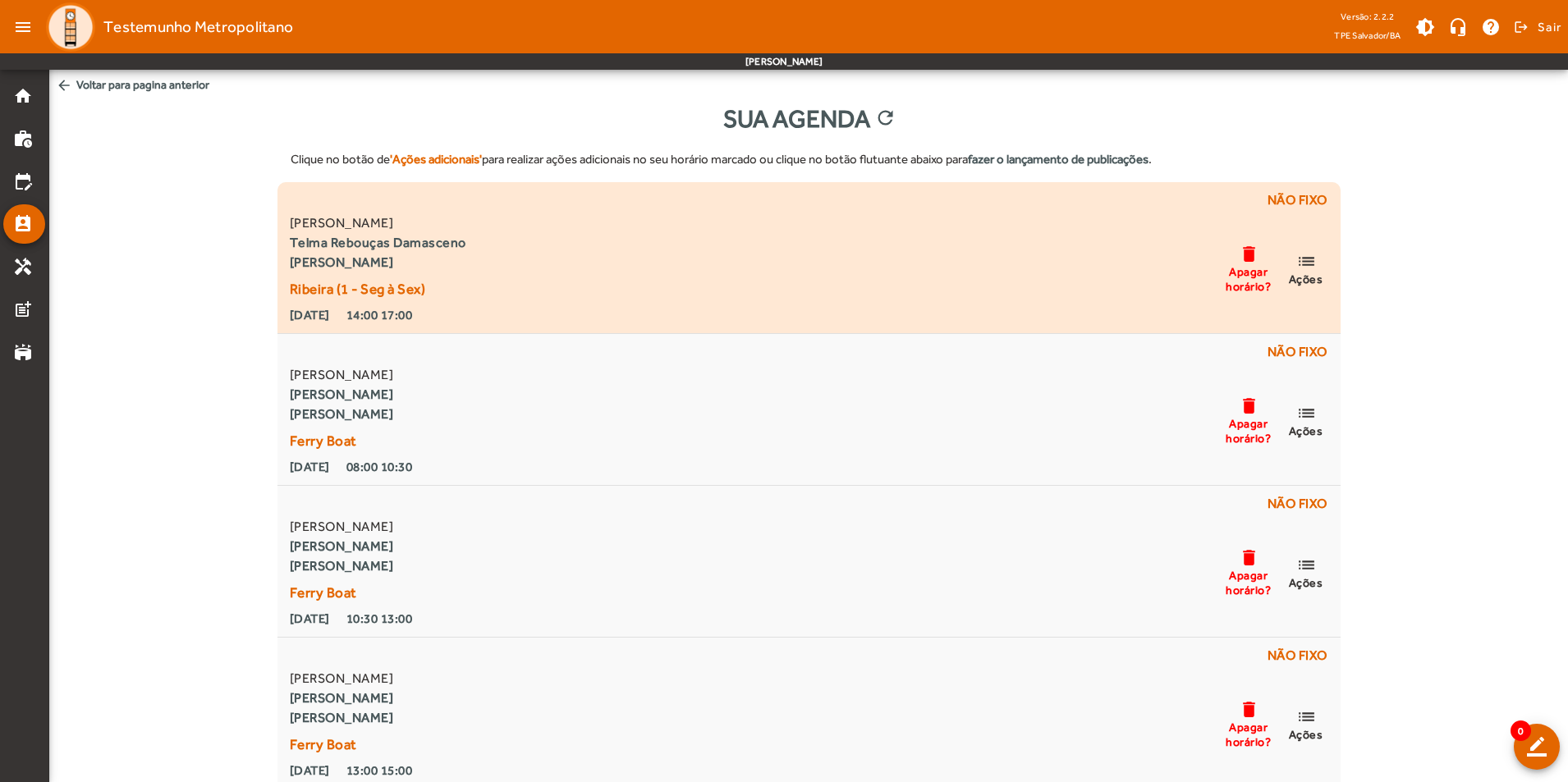
click at [1303, 258] on mat-icon "list" at bounding box center [1306, 261] width 19 height 20
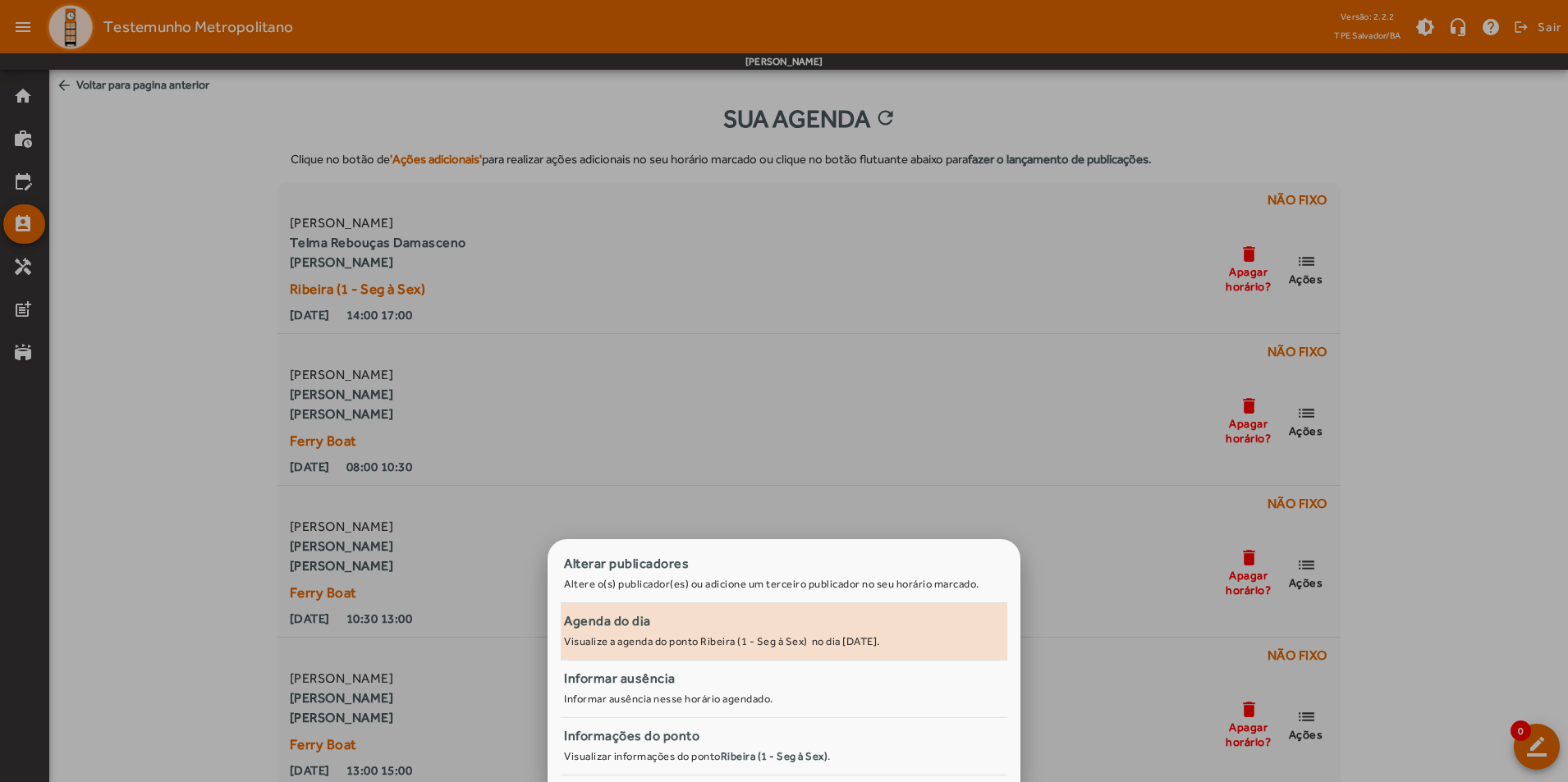
click at [675, 638] on small "Visualize a agenda do ponto Ribeira (1 - Seg à Sex) no dia [DATE]." at bounding box center [722, 641] width 316 height 13
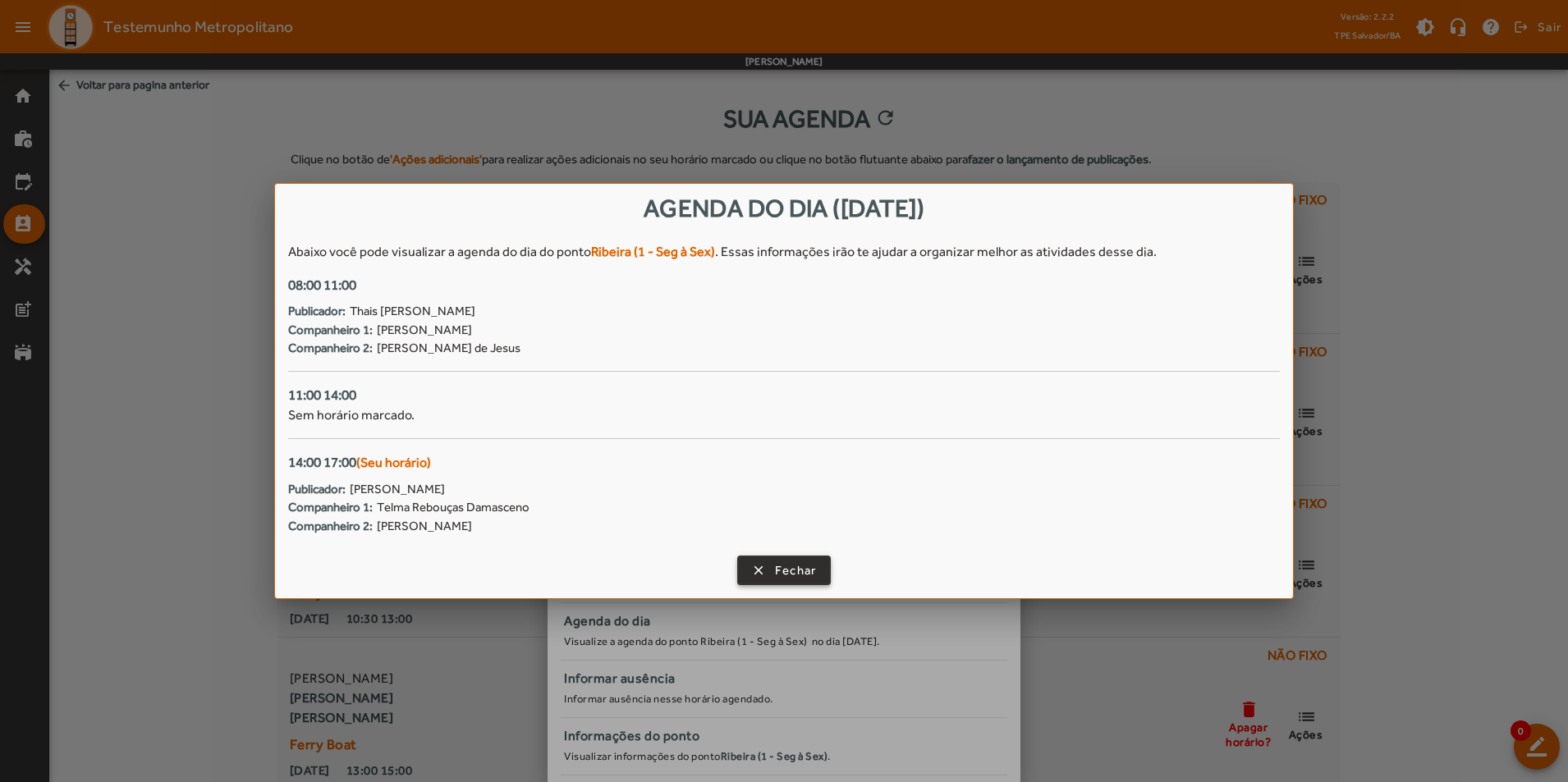
click at [753, 567] on span "button" at bounding box center [785, 571] width 92 height 39
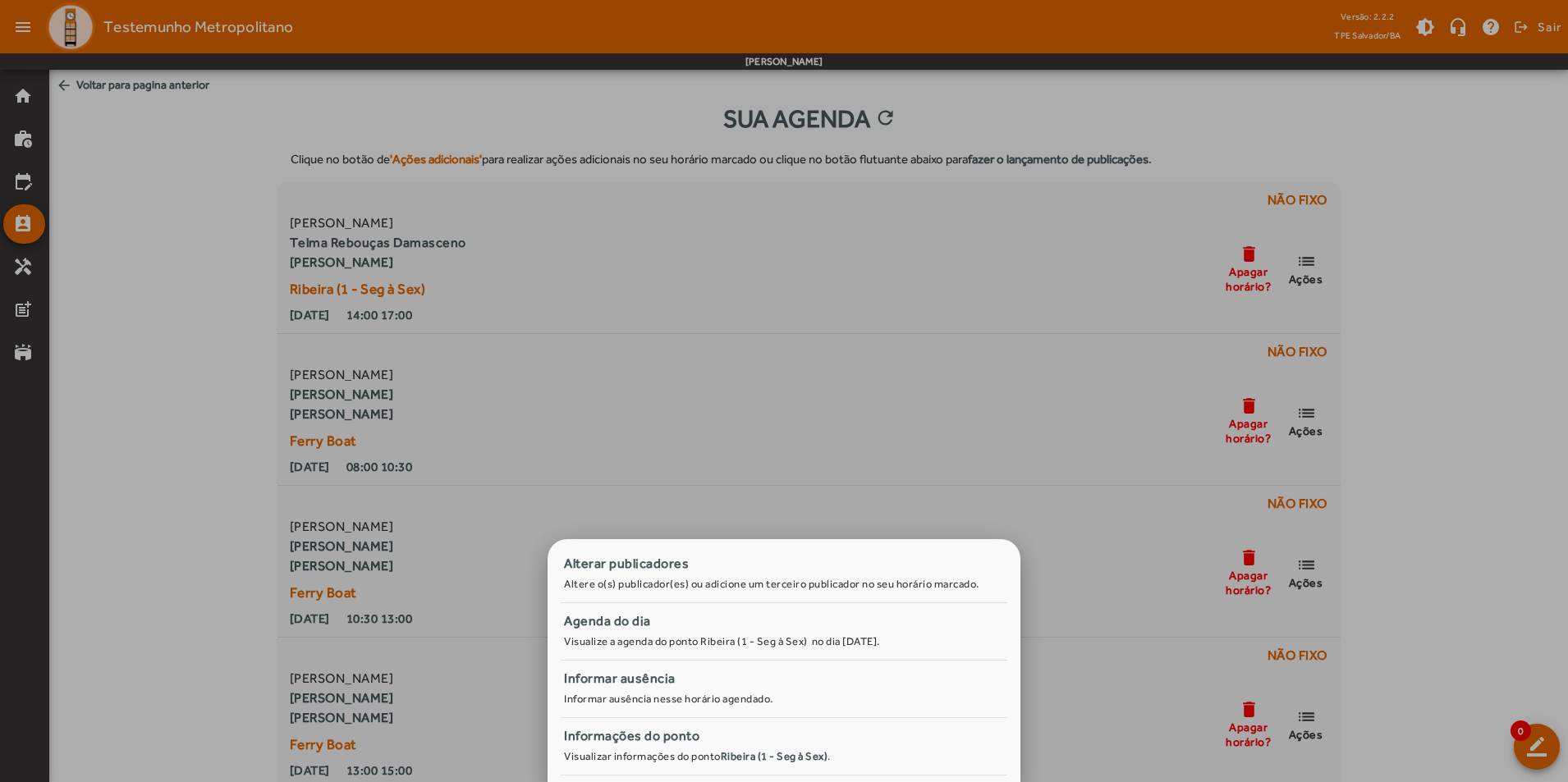
click at [886, 489] on div at bounding box center [784, 391] width 1568 height 782
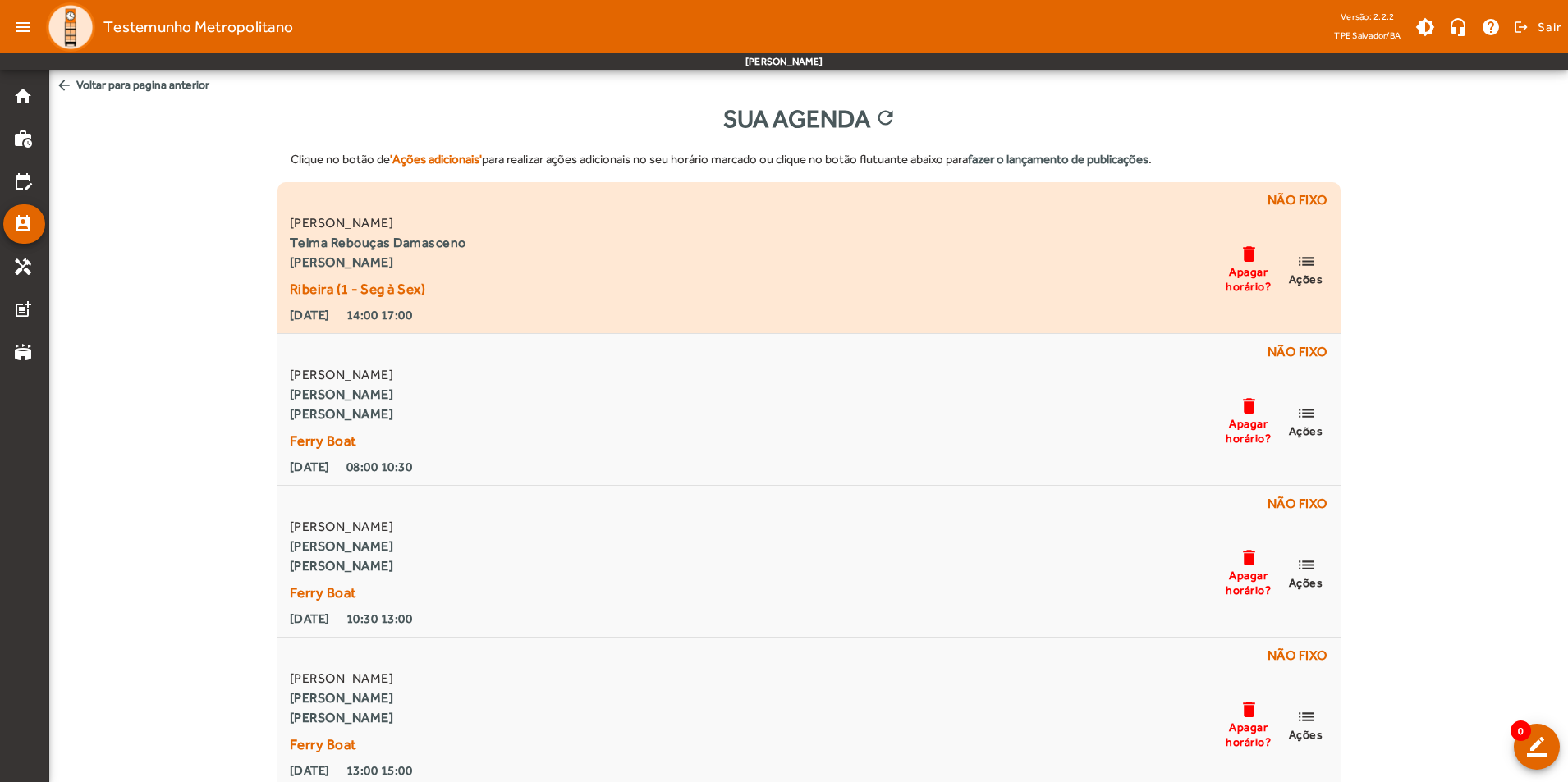
click at [1244, 265] on span "Apagar horário?" at bounding box center [1249, 279] width 50 height 29
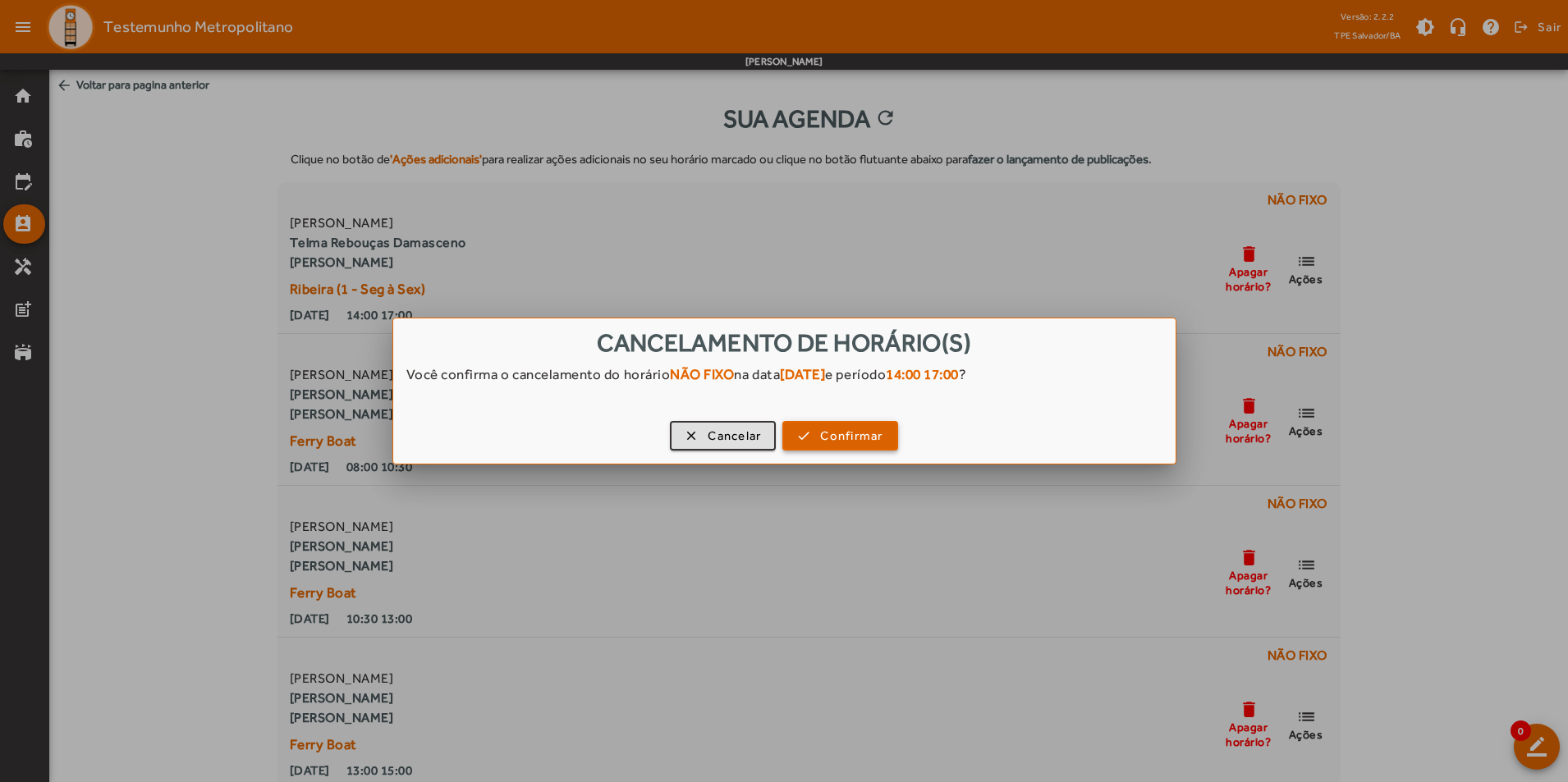
click at [824, 440] on span "Confirmar" at bounding box center [851, 435] width 62 height 19
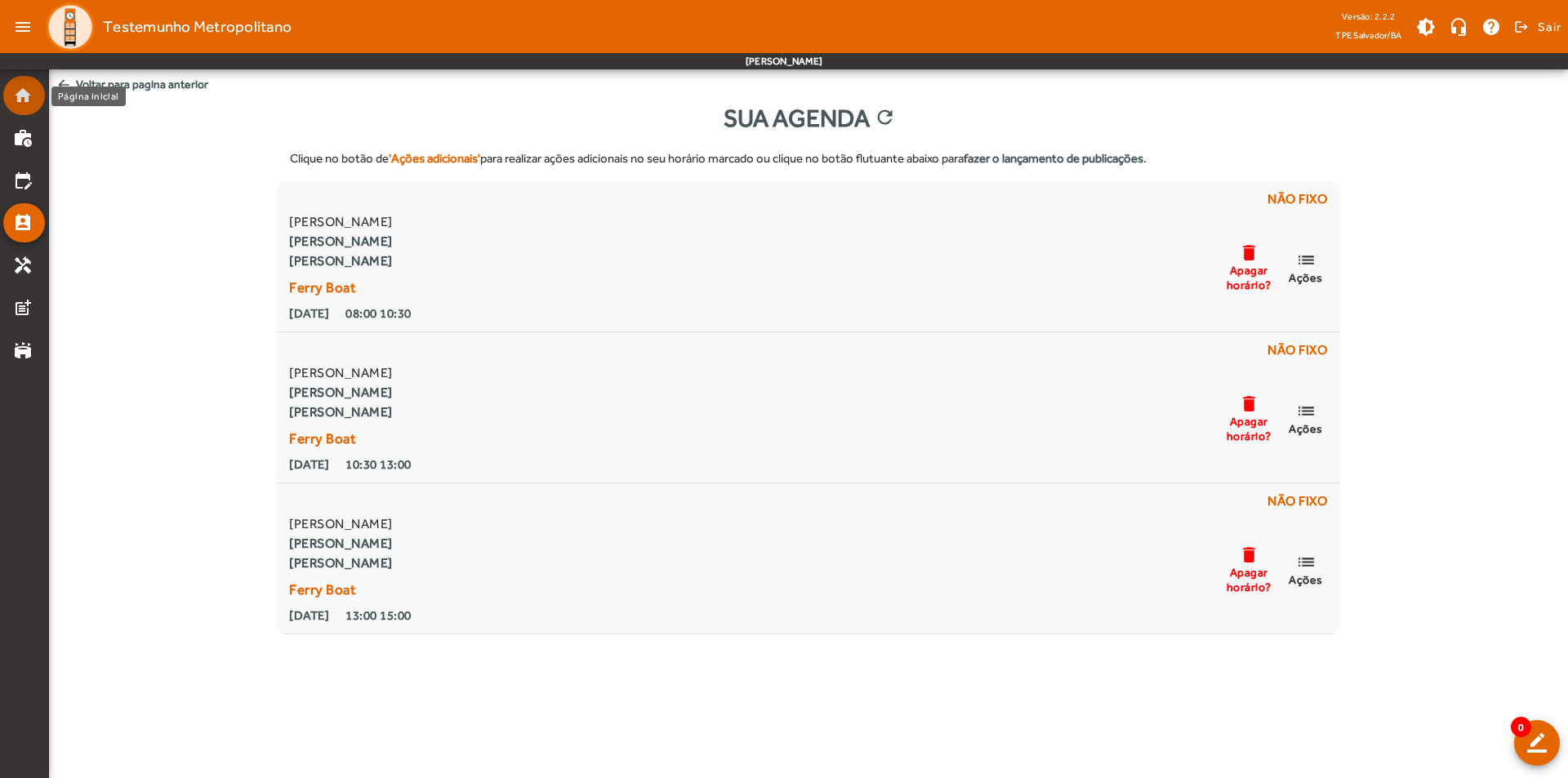
click at [17, 96] on mat-icon "home" at bounding box center [22, 95] width 19 height 19
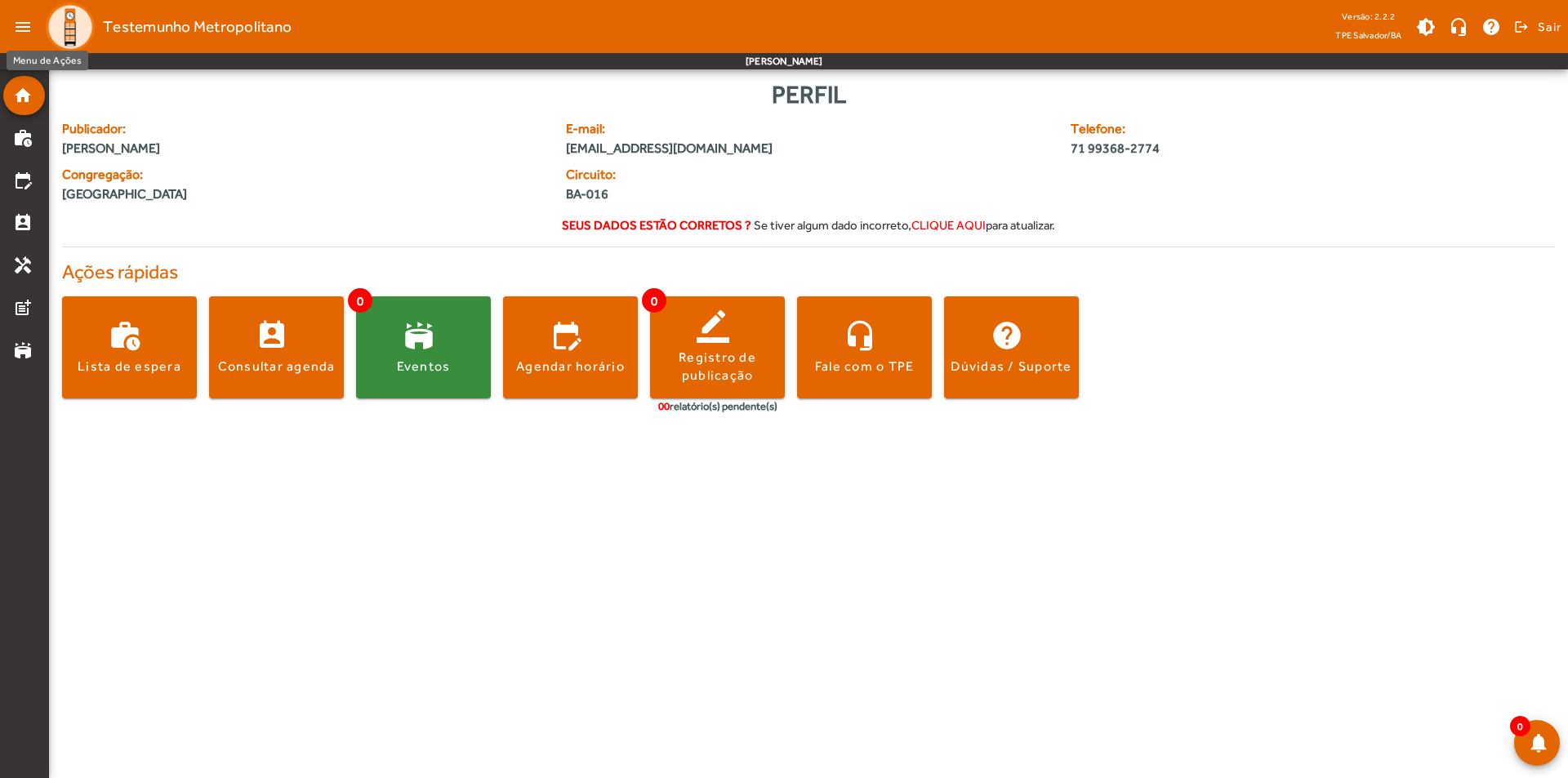
click at [8, 28] on mat-icon "menu" at bounding box center [23, 27] width 33 height 33
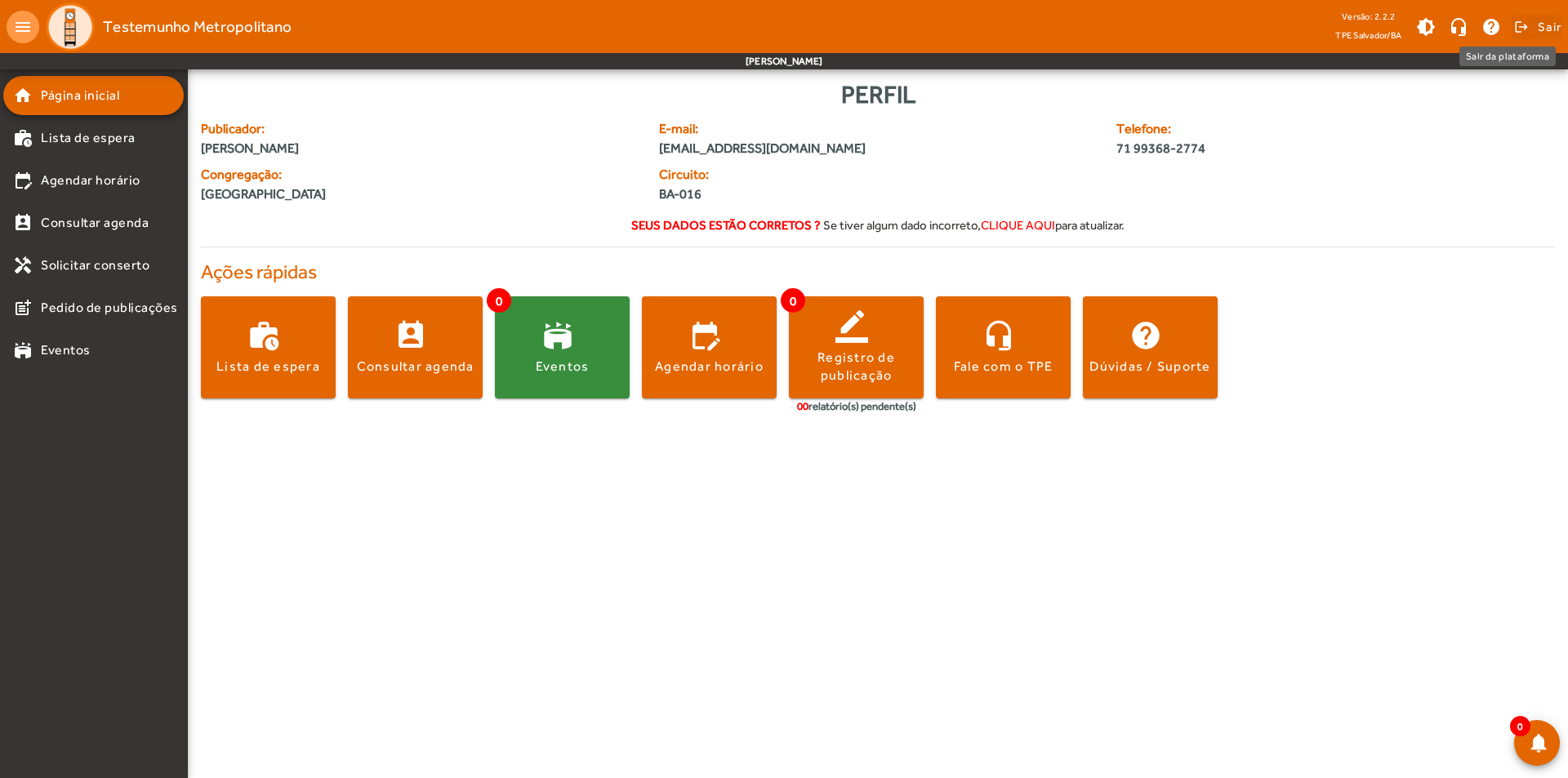
click at [1538, 29] on span "Sair" at bounding box center [1550, 26] width 23 height 26
